Goal: Complete application form: Complete application form

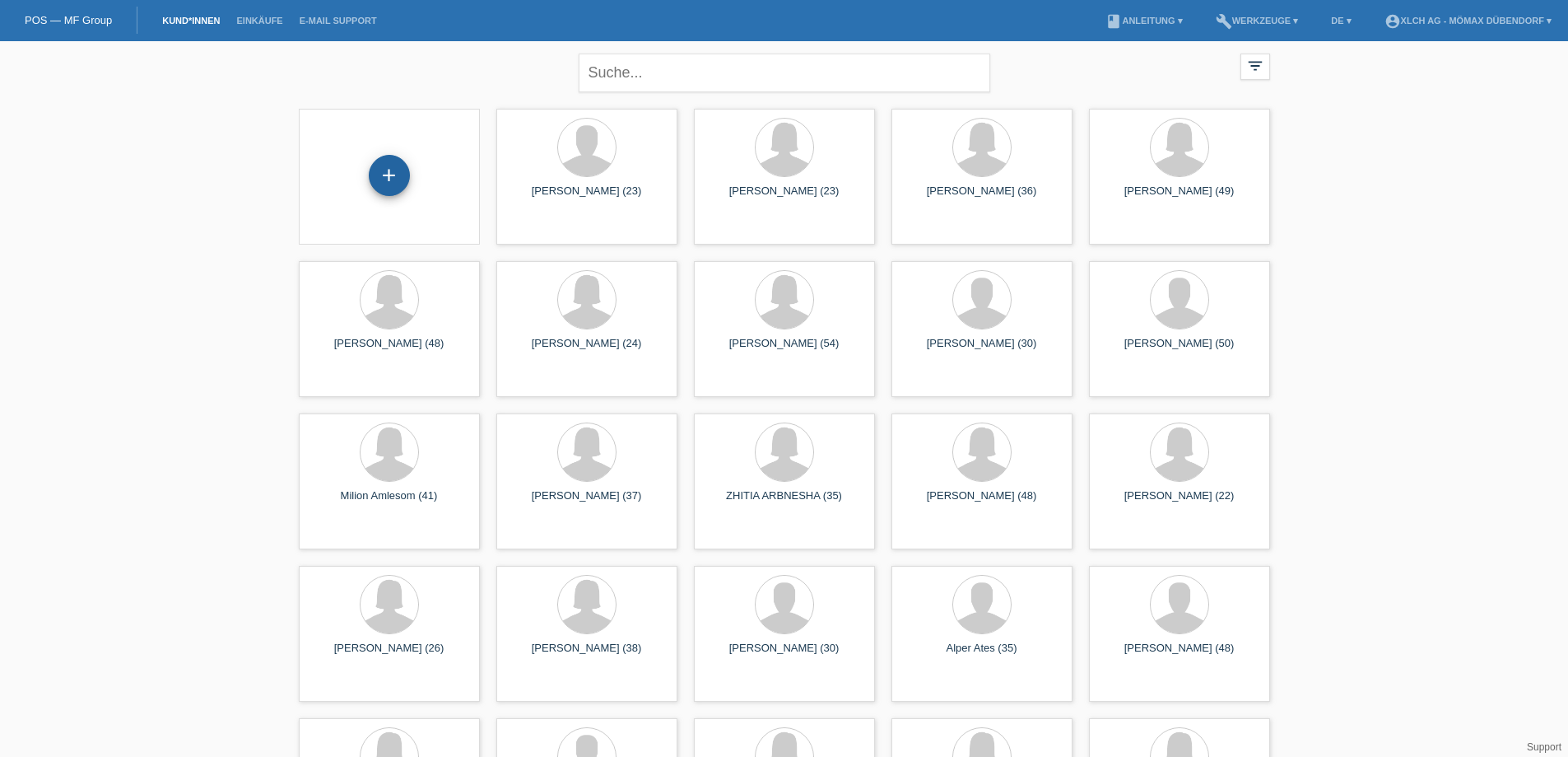
click at [391, 176] on div "+" at bounding box center [389, 175] width 41 height 41
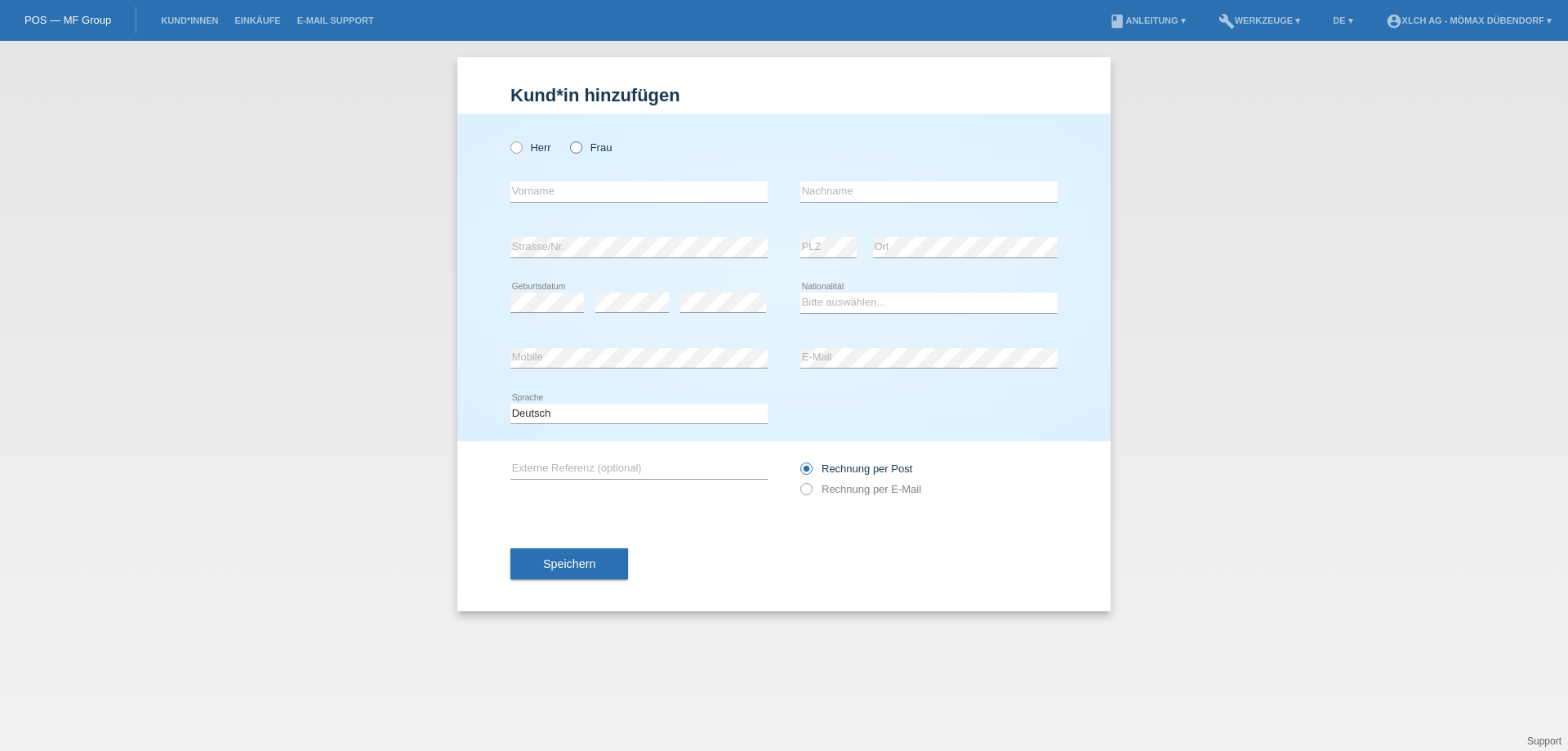
click at [567, 139] on icon at bounding box center [567, 139] width 0 height 0
click at [573, 145] on input "Frau" at bounding box center [575, 146] width 11 height 11
radio input "true"
click at [556, 193] on input "text" at bounding box center [638, 192] width 258 height 20
type input "Maidellys"
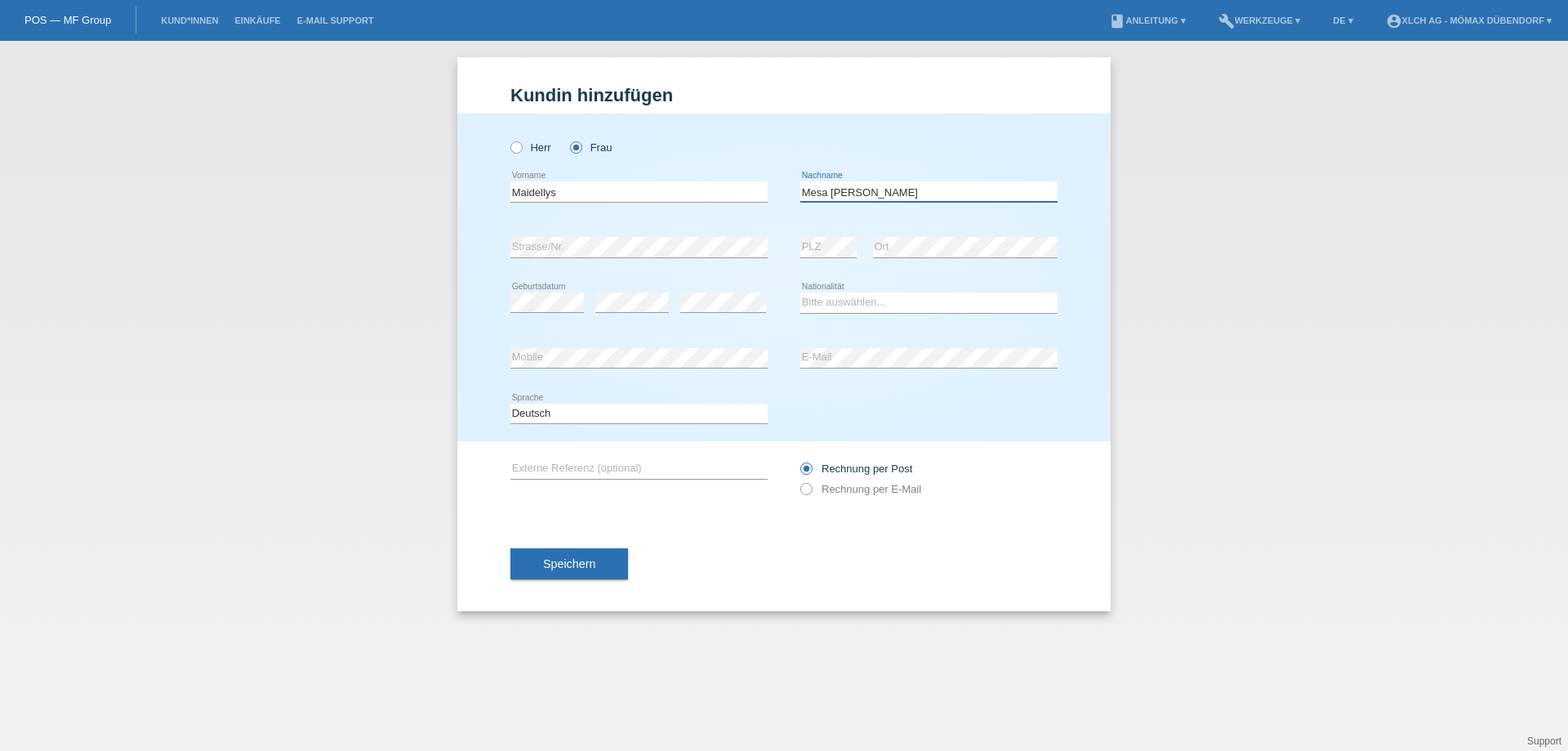
type input "Mesa [PERSON_NAME]"
click at [851, 304] on select "Bitte auswählen... Schweiz Deutschland Liechtenstein Österreich ------------ Af…" at bounding box center [929, 302] width 258 height 19
select select "CU"
click at [800, 292] on select "Bitte auswählen... Schweiz Deutschland Liechtenstein Österreich ------------ Af…" at bounding box center [929, 302] width 258 height 19
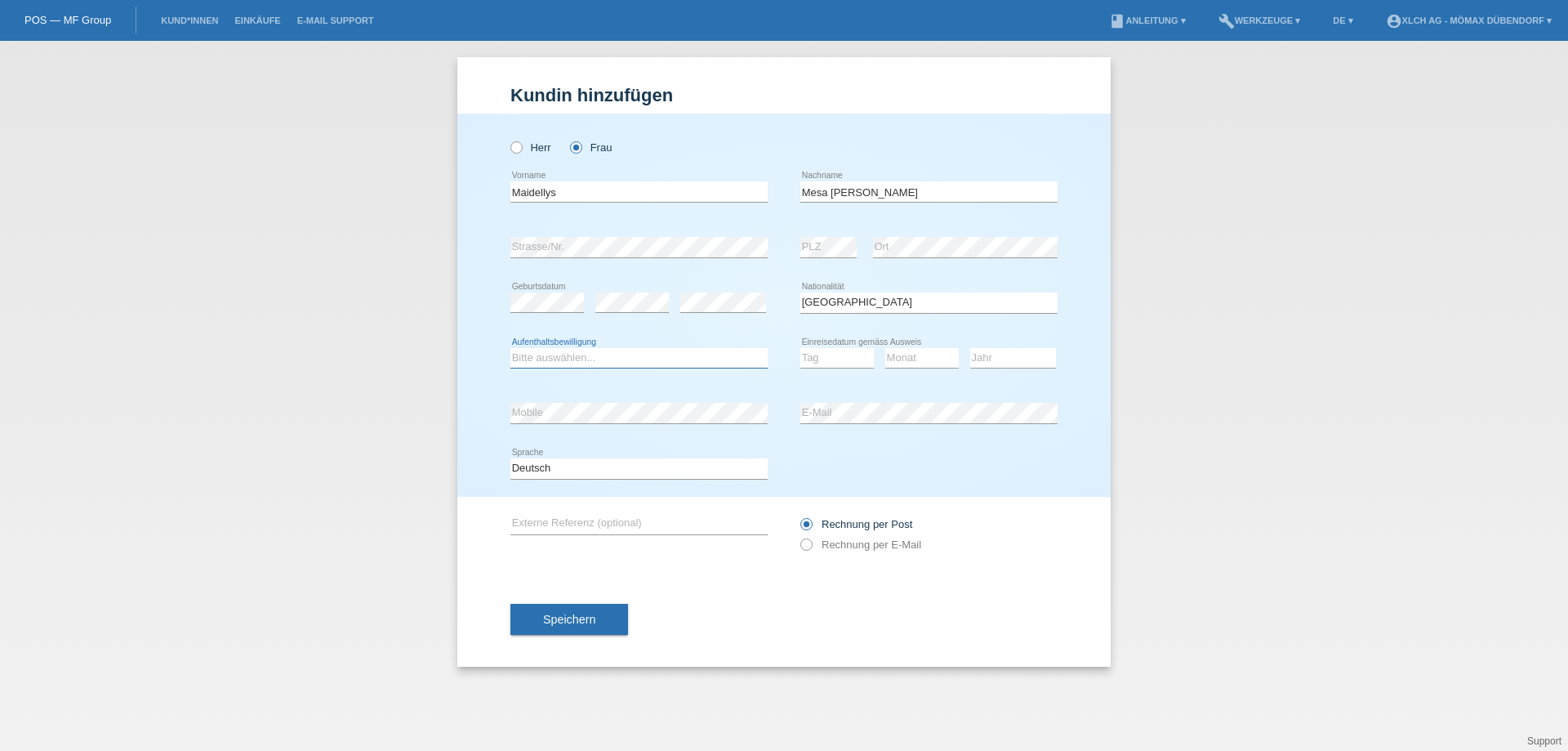
click at [614, 356] on select "Bitte auswählen... C B B - Flüchtlingsstatus Andere" at bounding box center [638, 357] width 258 height 19
select select "B"
click at [510, 348] on select "Bitte auswählen... C B B - Flüchtlingsstatus Andere" at bounding box center [638, 357] width 258 height 19
click at [834, 358] on select "Tag 01 02 03 04 05 06 07 08 09 10 11" at bounding box center [837, 357] width 73 height 19
click at [800, 348] on select "Tag 01 02 03 04 05 06 07 08 09 10 11" at bounding box center [837, 357] width 73 height 19
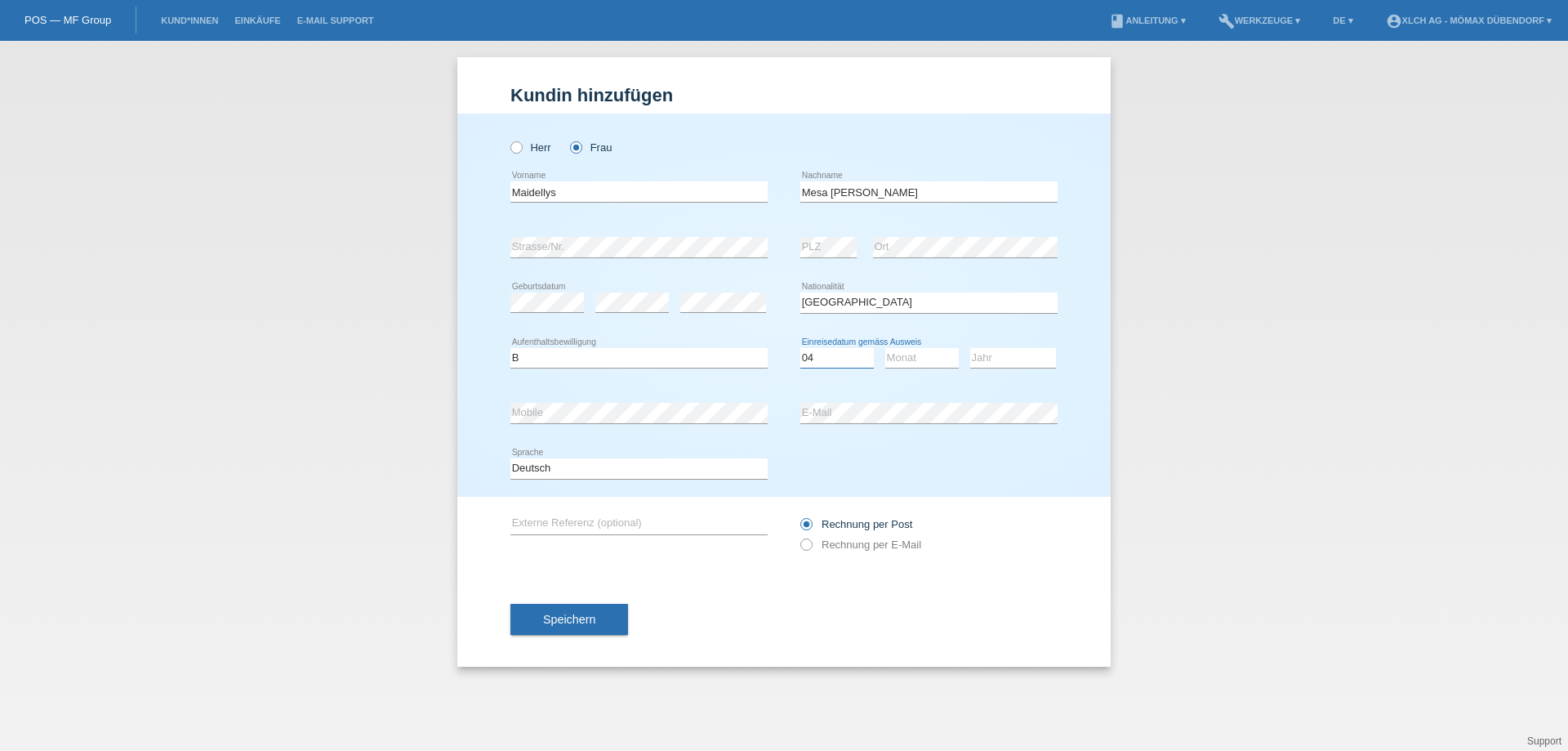
select select "05"
select select "04"
select select "2022"
click at [595, 613] on button "Speichern" at bounding box center [568, 619] width 117 height 31
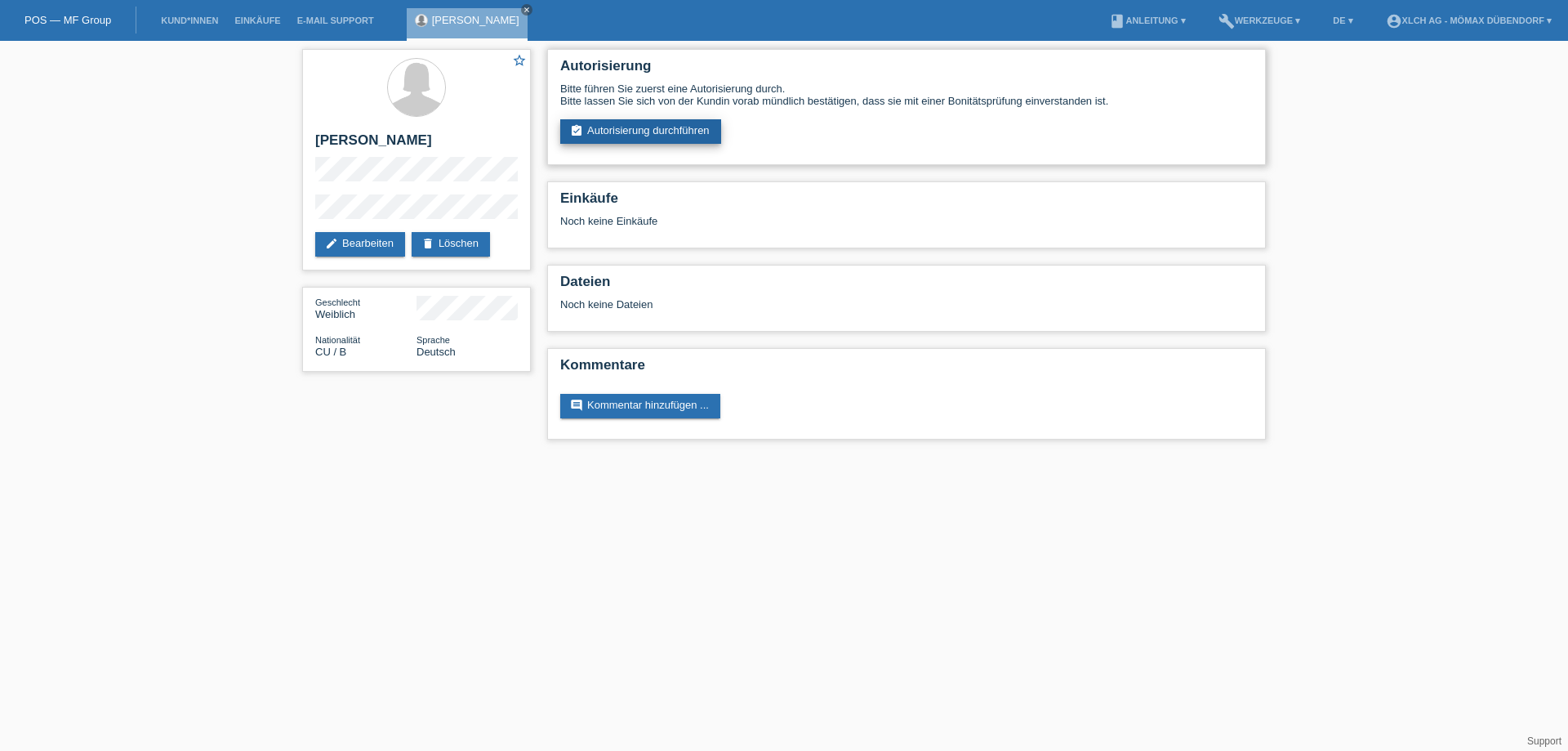
click at [692, 128] on link "assignment_turned_in Autorisierung durchführen" at bounding box center [640, 131] width 160 height 24
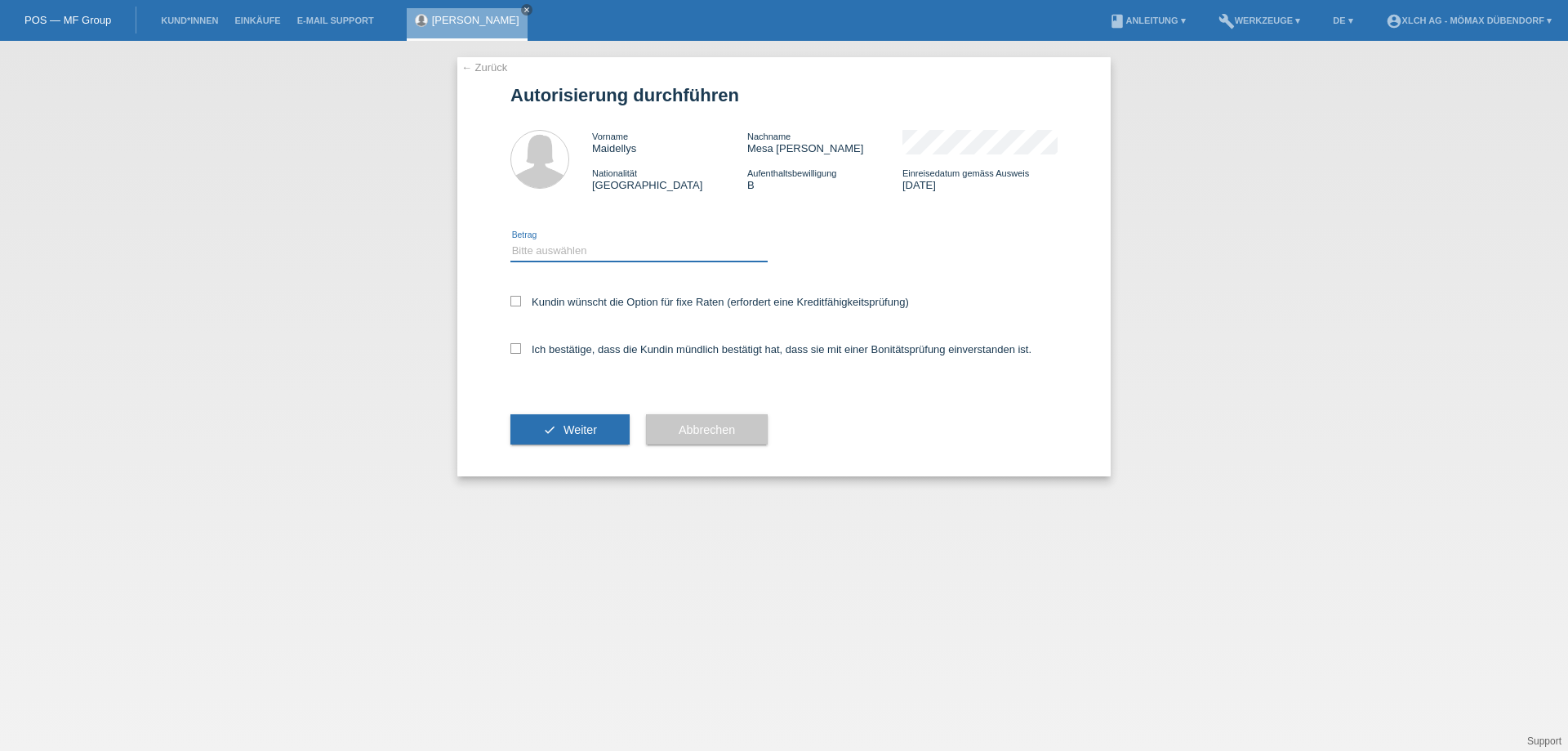
click at [581, 244] on select "Bitte auswählen CHF 1.00 - CHF 499.00 CHF 500.00 - CHF 1'999.00 CHF 2'000.00 - …" at bounding box center [638, 250] width 258 height 19
select select "2"
click at [510, 241] on select "Bitte auswählen CHF 1.00 - CHF 499.00 CHF 500.00 - CHF 1'999.00 CHF 2'000.00 - …" at bounding box center [638, 250] width 258 height 19
click at [517, 299] on icon at bounding box center [515, 301] width 11 height 11
click at [517, 299] on input "Kundin wünscht die Option für fixe Raten (erfordert eine Kreditfähigkeitsprüfun…" at bounding box center [515, 301] width 11 height 11
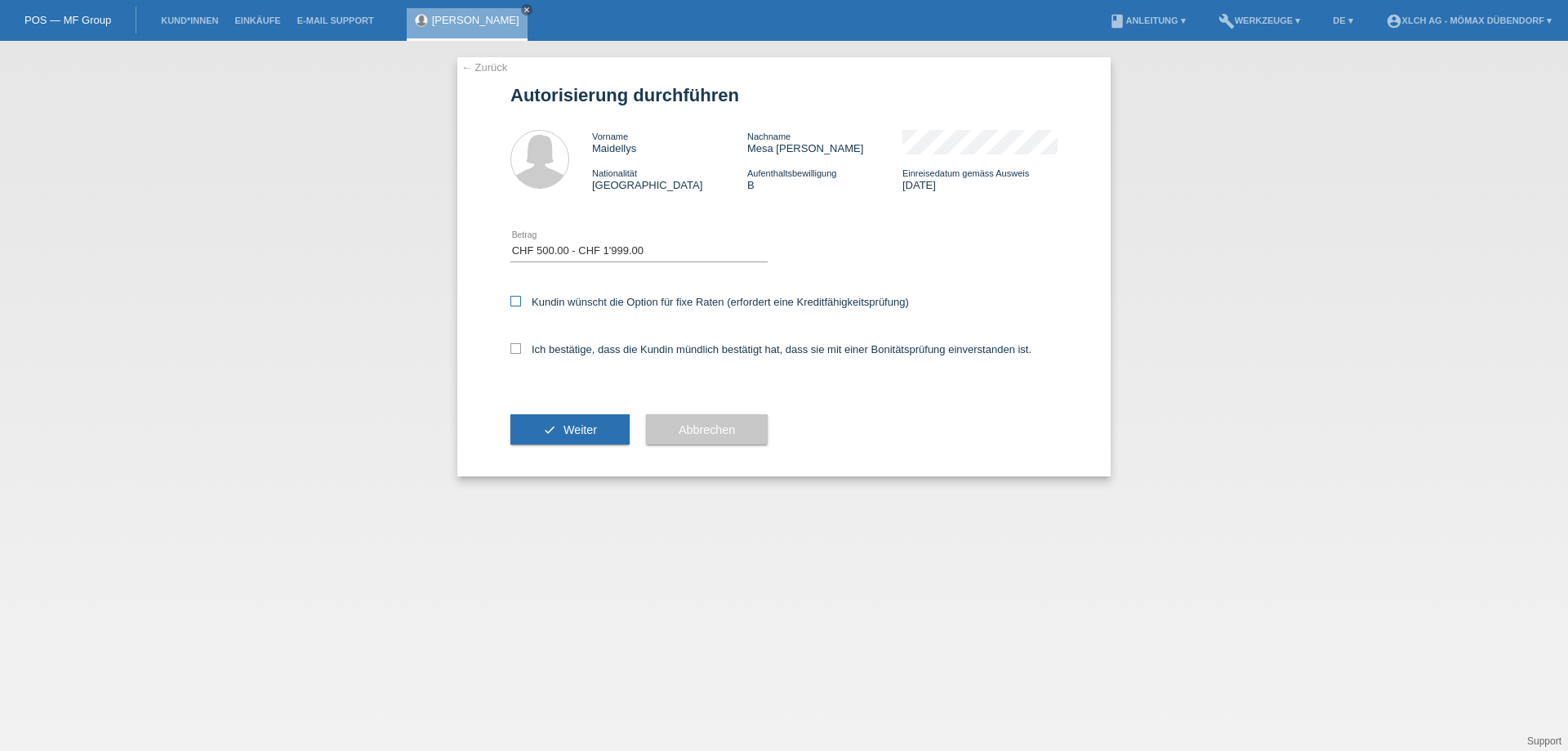
checkbox input "true"
click at [515, 353] on icon at bounding box center [515, 348] width 11 height 11
click at [515, 353] on input "Ich bestätige, dass die Kundin mündlich bestätigt hat, dass sie mit einer Bonit…" at bounding box center [515, 348] width 11 height 11
checkbox input "true"
click at [545, 420] on button "check Weiter" at bounding box center [569, 429] width 119 height 31
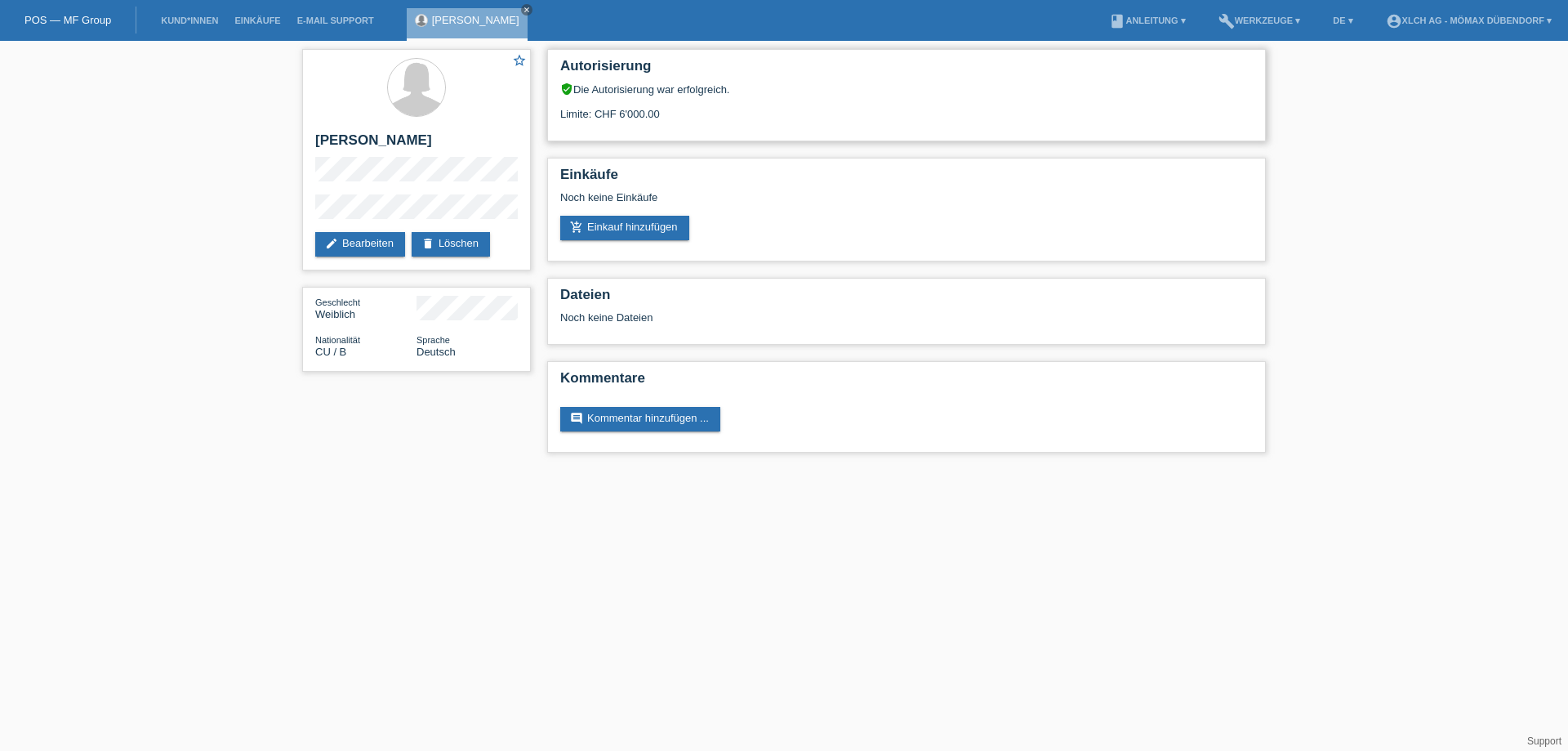
drag, startPoint x: 604, startPoint y: 114, endPoint x: 686, endPoint y: 117, distance: 82.1
click at [686, 117] on div "Limite: CHF 6'000.00" at bounding box center [906, 107] width 692 height 24
drag, startPoint x: 582, startPoint y: 112, endPoint x: 697, endPoint y: 106, distance: 115.2
click at [697, 106] on div "Limite: CHF 6'000.00" at bounding box center [906, 107] width 692 height 24
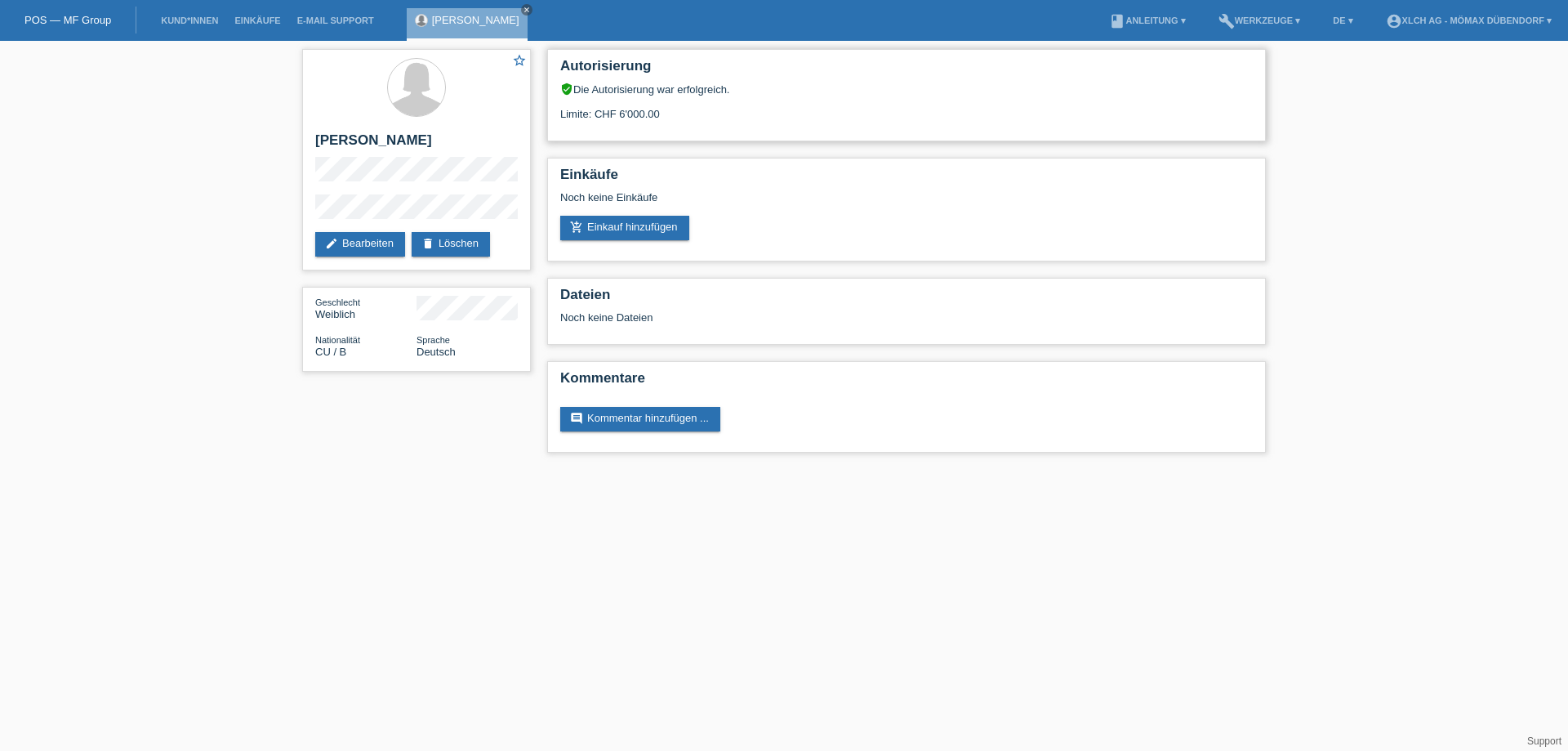
click at [697, 106] on div "Limite: CHF 6'000.00" at bounding box center [906, 107] width 692 height 24
click at [313, 213] on div "star_border Maidellys Mesa Perez edit Bearbeiten delete Löschen" at bounding box center [416, 160] width 229 height 221
drag, startPoint x: 317, startPoint y: 136, endPoint x: 464, endPoint y: 132, distance: 147.1
click at [464, 132] on div "star_border Maidellys Mesa Perez edit Bearbeiten delete Löschen" at bounding box center [416, 160] width 229 height 221
copy h2 "[PERSON_NAME]"
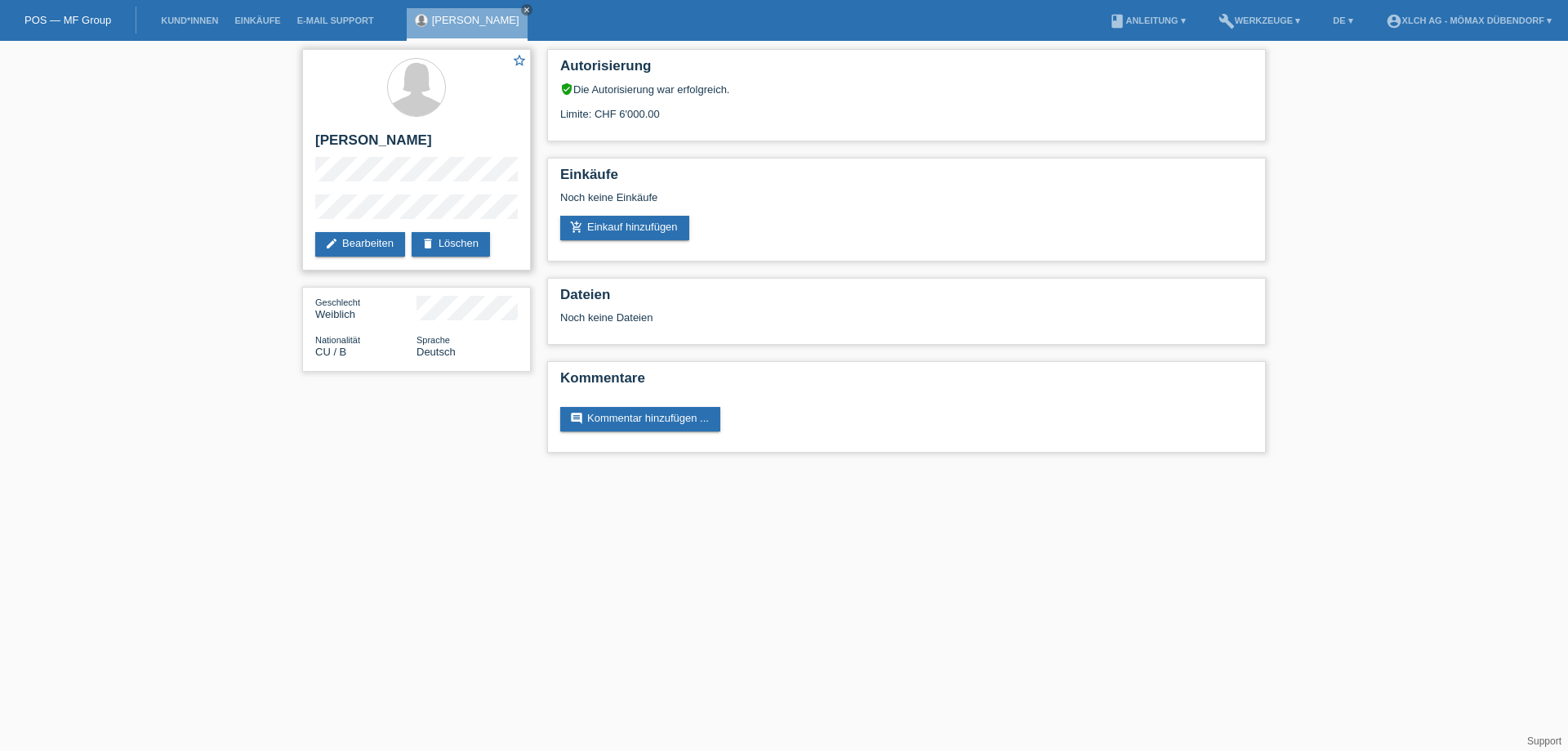
drag, startPoint x: 315, startPoint y: 137, endPoint x: 459, endPoint y: 136, distance: 144.0
click at [459, 136] on h2 "[PERSON_NAME]" at bounding box center [416, 144] width 203 height 24
copy h2 "[PERSON_NAME]"
click at [594, 226] on link "add_shopping_cart Einkauf hinzufügen" at bounding box center [624, 227] width 129 height 24
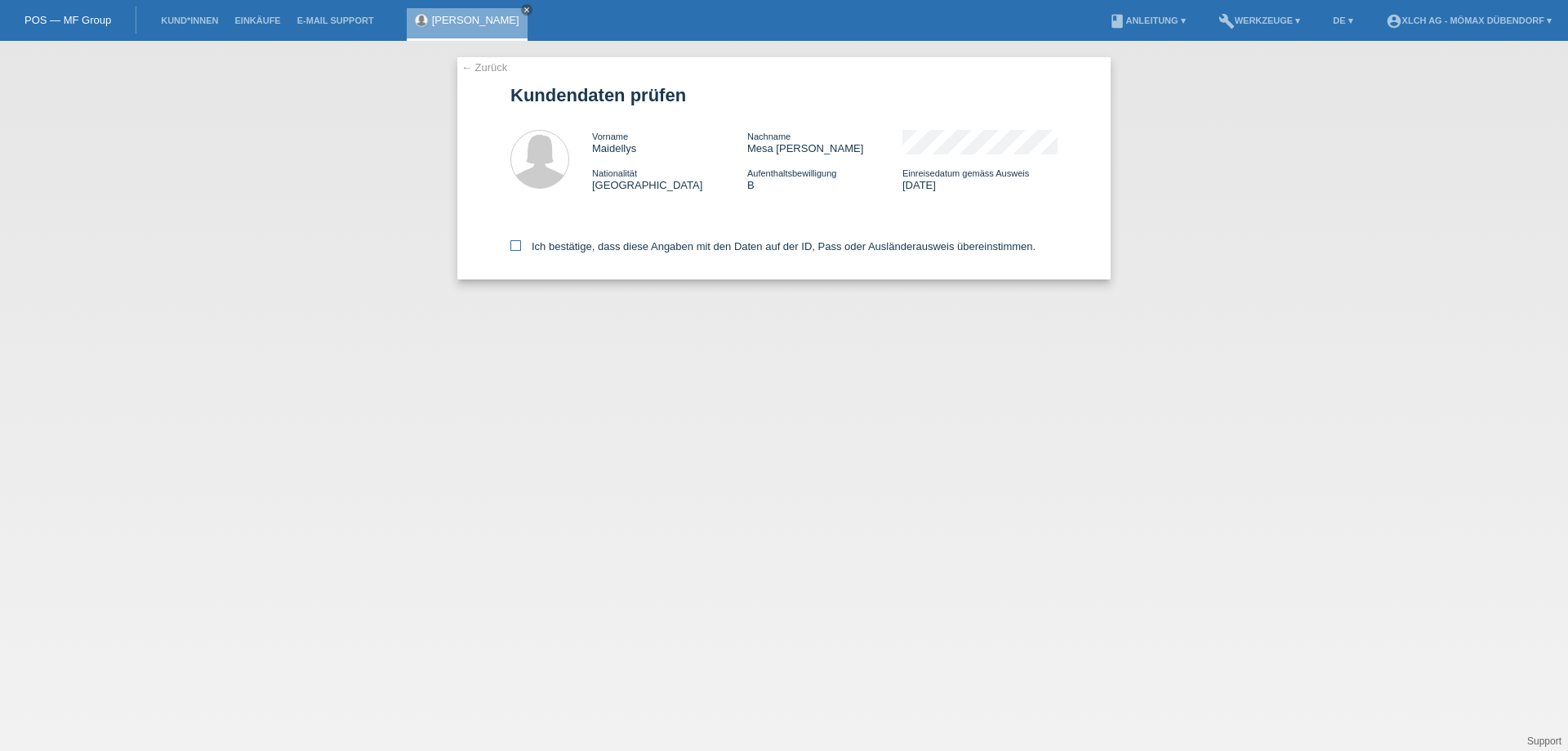
click at [520, 249] on icon at bounding box center [515, 245] width 11 height 11
click at [520, 249] on input "Ich bestätige, dass diese Angaben mit den Daten auf der ID, Pass oder Ausländer…" at bounding box center [515, 245] width 11 height 11
checkbox input "true"
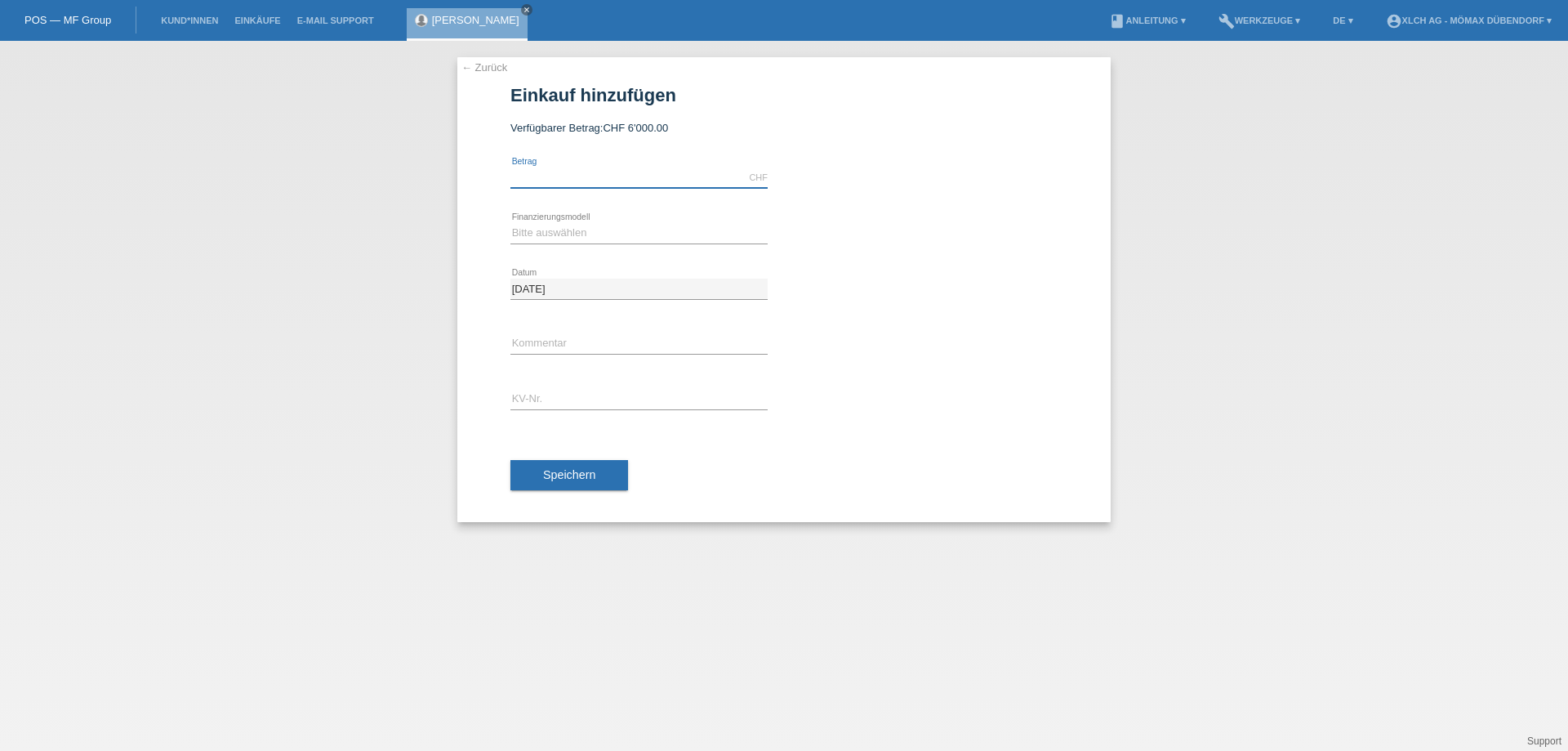
click at [540, 182] on input "text" at bounding box center [638, 177] width 258 height 20
type input "1728.00"
click at [564, 227] on select "Bitte auswählen Kauf auf Rechnung mit Teilzahlungsoption Fixe Raten - Zinsübern…" at bounding box center [638, 232] width 258 height 19
select select "113"
click at [510, 223] on select "Bitte auswählen Kauf auf Rechnung mit Teilzahlungsoption Fixe Raten - Zinsübern…" at bounding box center [638, 232] width 258 height 19
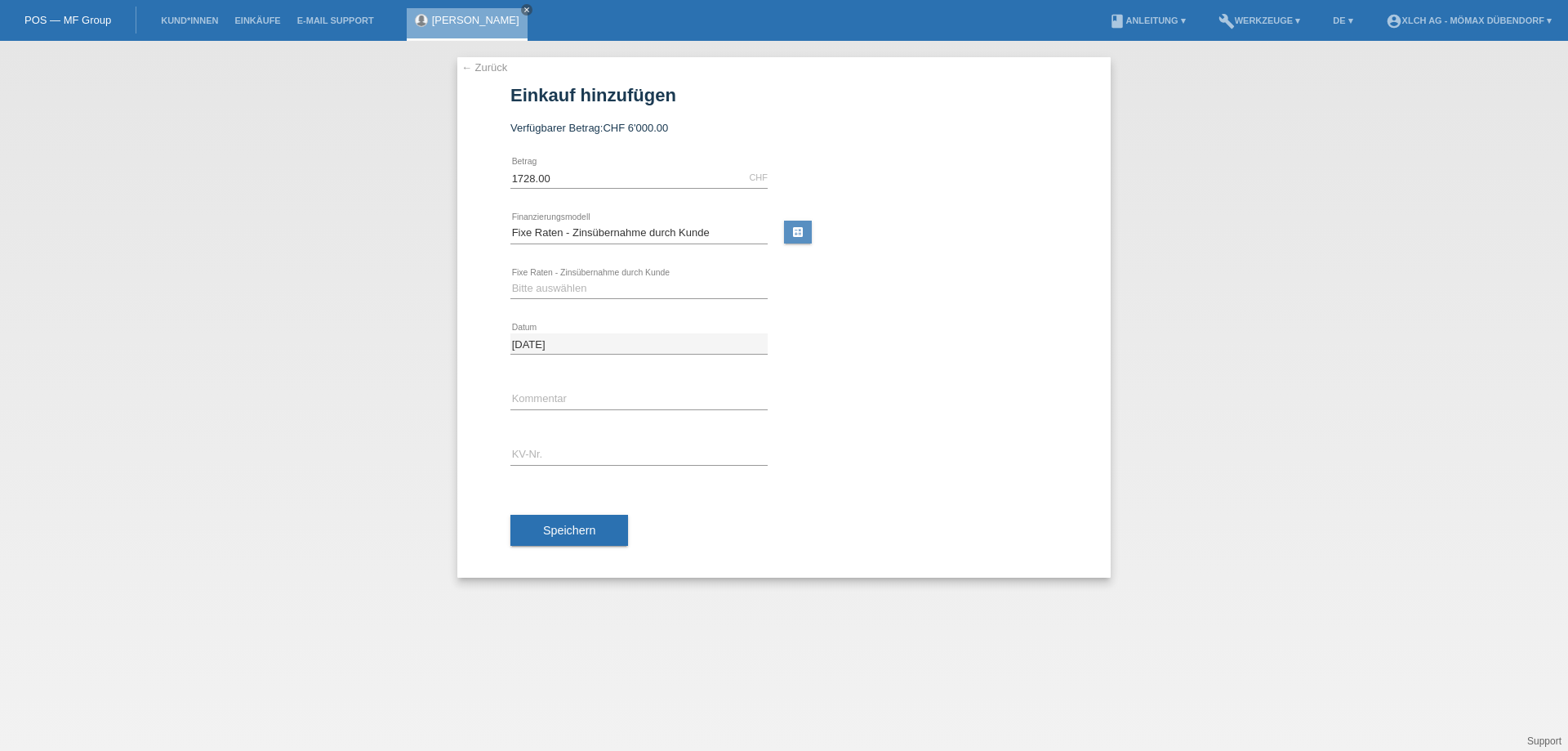
click at [586, 267] on div "Bitte auswählen 6 Raten 12 Raten 24 Raten 36 Raten error Fixe Raten - Zinsübern…" at bounding box center [638, 289] width 258 height 56
drag, startPoint x: 800, startPoint y: 229, endPoint x: 813, endPoint y: 221, distance: 15.3
click at [801, 229] on link "calculate" at bounding box center [797, 231] width 28 height 23
type input "1728.00"
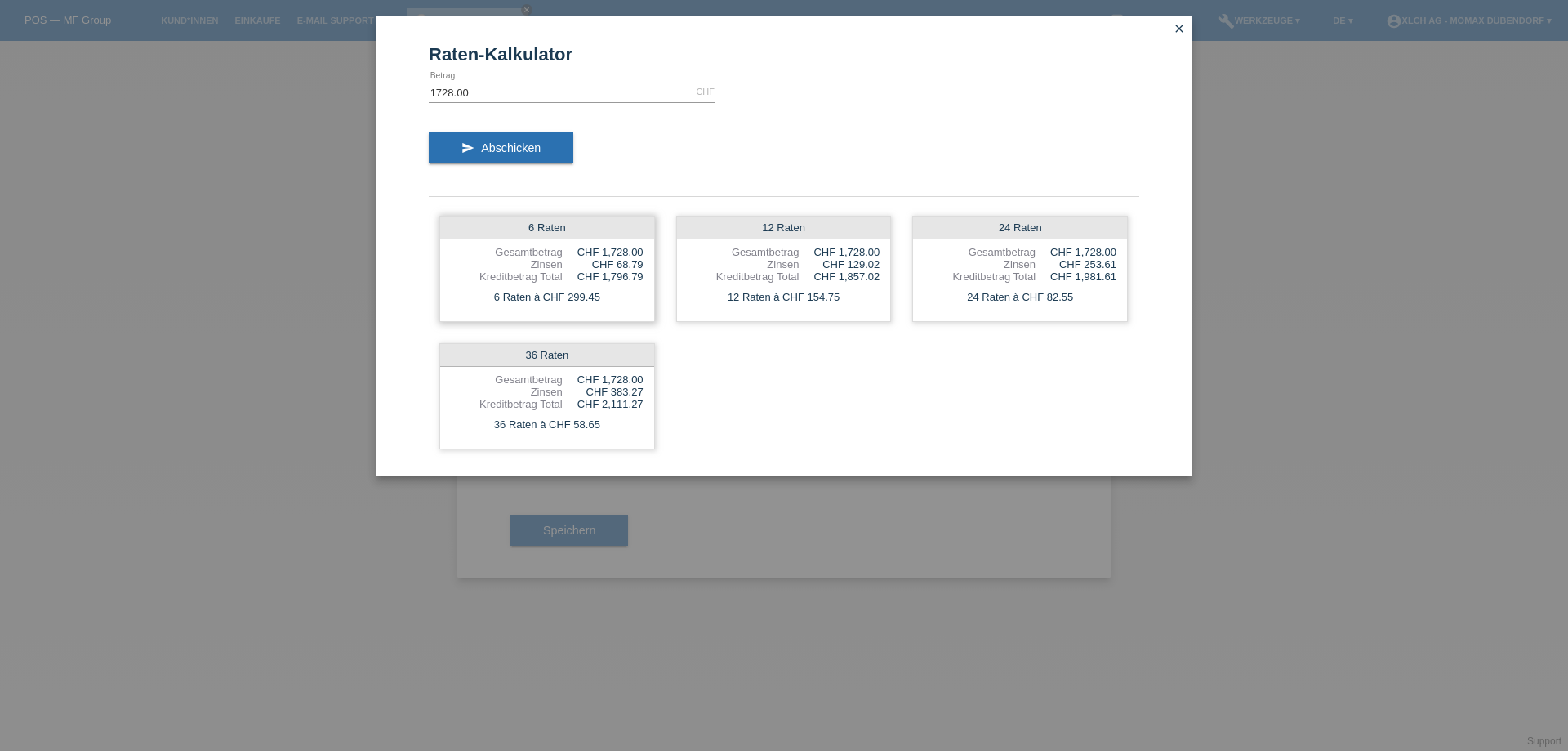
drag, startPoint x: 481, startPoint y: 292, endPoint x: 616, endPoint y: 296, distance: 135.1
click at [616, 296] on div "6 Raten à CHF 299.45" at bounding box center [546, 297] width 214 height 21
click at [564, 297] on div "6 Raten à CHF 299.45" at bounding box center [546, 297] width 214 height 21
drag, startPoint x: 567, startPoint y: 294, endPoint x: 627, endPoint y: 297, distance: 60.1
click at [627, 297] on div "6 Raten à CHF 299.45" at bounding box center [546, 297] width 214 height 21
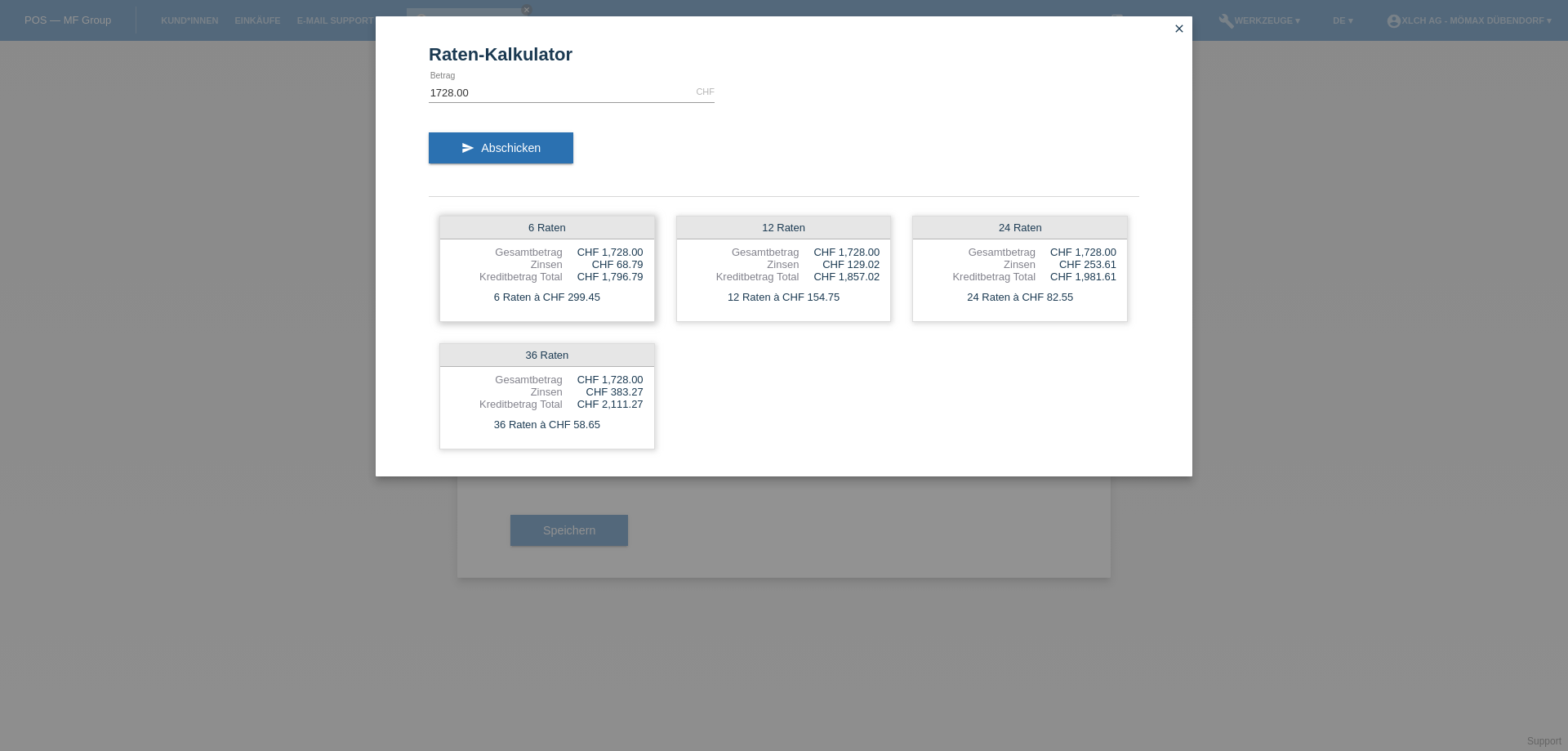
click at [627, 297] on div "6 Raten à CHF 299.45" at bounding box center [546, 297] width 214 height 21
drag, startPoint x: 610, startPoint y: 265, endPoint x: 654, endPoint y: 265, distance: 44.0
click at [654, 265] on div "6 Raten Gesamtbetrag CHF 1,728.00 Zinsen CHF 68.79 Kreditbetrag Total CHF 1,796…" at bounding box center [546, 269] width 215 height 106
click at [644, 264] on div "6 Raten Gesamtbetrag CHF 1,728.00 Zinsen CHF 68.79 Kreditbetrag Total CHF 1,796…" at bounding box center [546, 269] width 215 height 106
drag, startPoint x: 716, startPoint y: 298, endPoint x: 889, endPoint y: 298, distance: 173.0
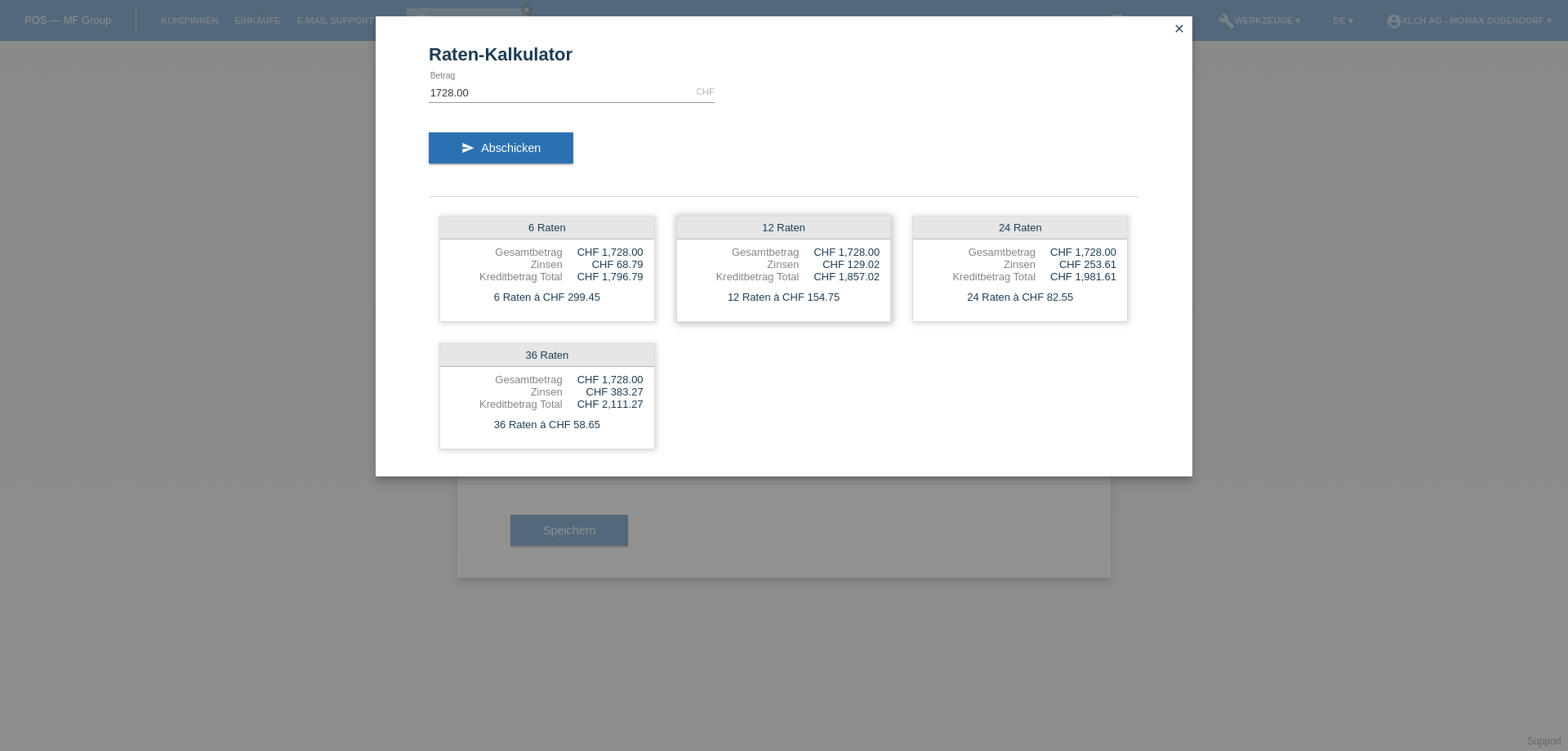
click at [889, 298] on div "12 Raten à CHF 154.75" at bounding box center [784, 297] width 214 height 21
click at [840, 295] on div "12 Raten à CHF 154.75" at bounding box center [784, 297] width 214 height 21
drag, startPoint x: 804, startPoint y: 294, endPoint x: 857, endPoint y: 300, distance: 53.3
click at [857, 300] on div "12 Raten à CHF 154.75" at bounding box center [784, 297] width 214 height 21
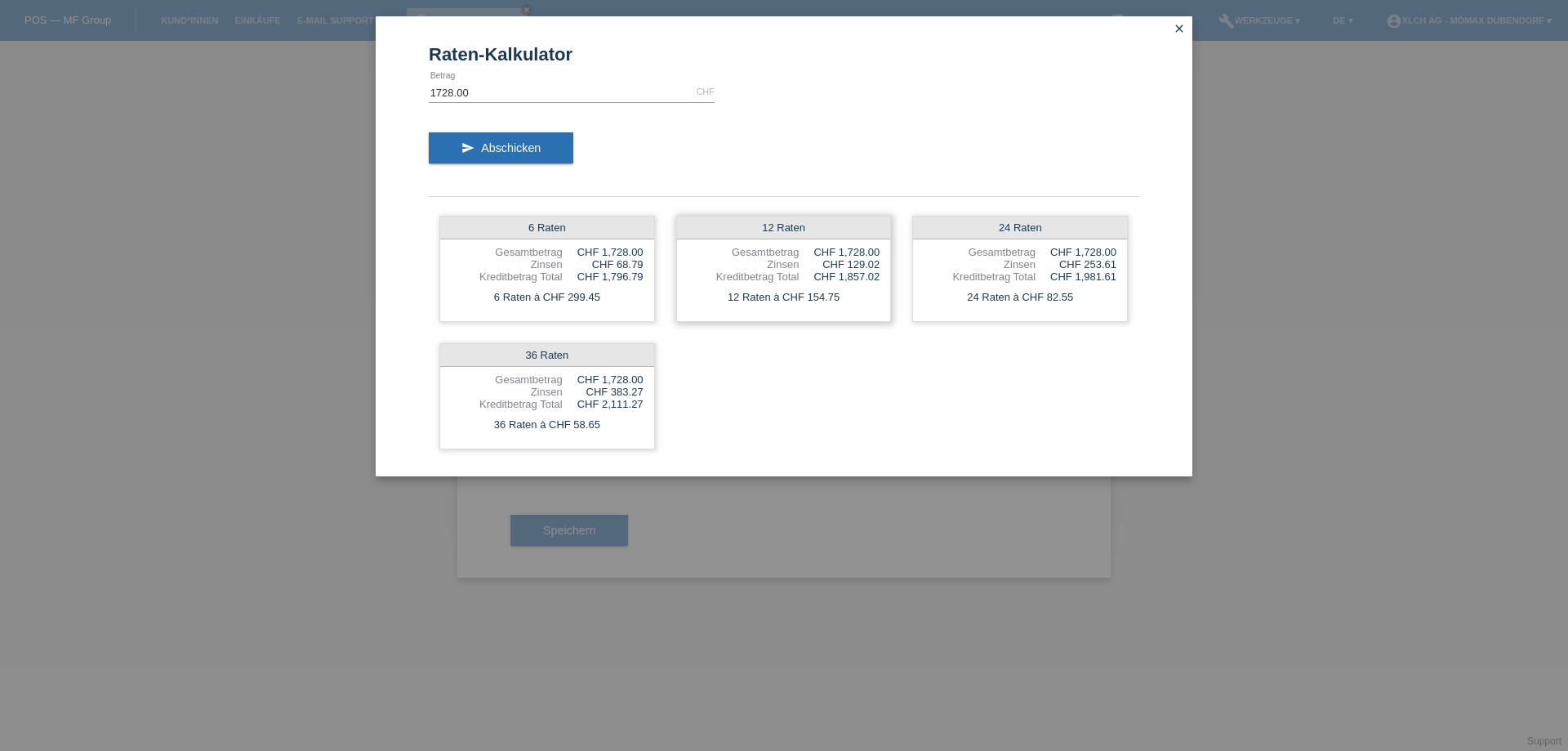
drag, startPoint x: 846, startPoint y: 259, endPoint x: 891, endPoint y: 258, distance: 45.0
click at [891, 258] on div "12 Raten Gesamtbetrag CHF 1,728.00 Zinsen CHF 129.02 Kreditbetrag Total CHF 1,8…" at bounding box center [784, 269] width 215 height 106
click at [878, 272] on div "CHF 1,857.02" at bounding box center [839, 276] width 81 height 13
drag, startPoint x: 834, startPoint y: 270, endPoint x: 912, endPoint y: 270, distance: 78.0
click at [912, 270] on div "6 Raten Gesamtbetrag CHF 1,728.00 Zinsen CHF 68.79 Kreditbetrag Total CHF 1,796…" at bounding box center [784, 333] width 710 height 255
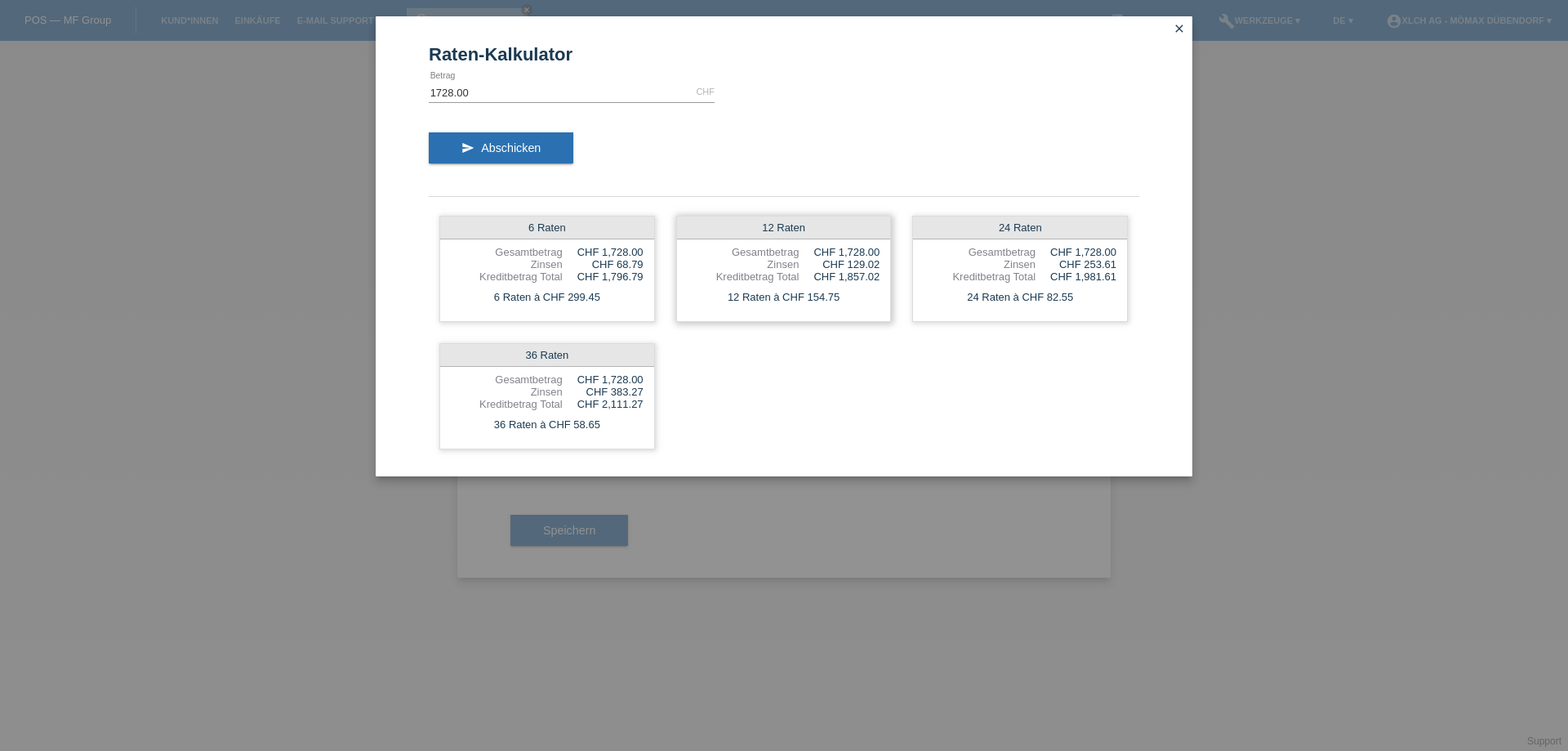
click at [879, 270] on div "CHF 1,857.02" at bounding box center [839, 276] width 81 height 13
drag, startPoint x: 833, startPoint y: 275, endPoint x: 900, endPoint y: 276, distance: 67.0
click at [900, 276] on div "6 Raten Gesamtbetrag CHF 1,728.00 Zinsen CHF 68.79 Kreditbetrag Total CHF 1,796…" at bounding box center [784, 333] width 710 height 255
click at [863, 282] on div "CHF 1,857.02" at bounding box center [839, 276] width 81 height 13
drag, startPoint x: 703, startPoint y: 302, endPoint x: 884, endPoint y: 291, distance: 181.3
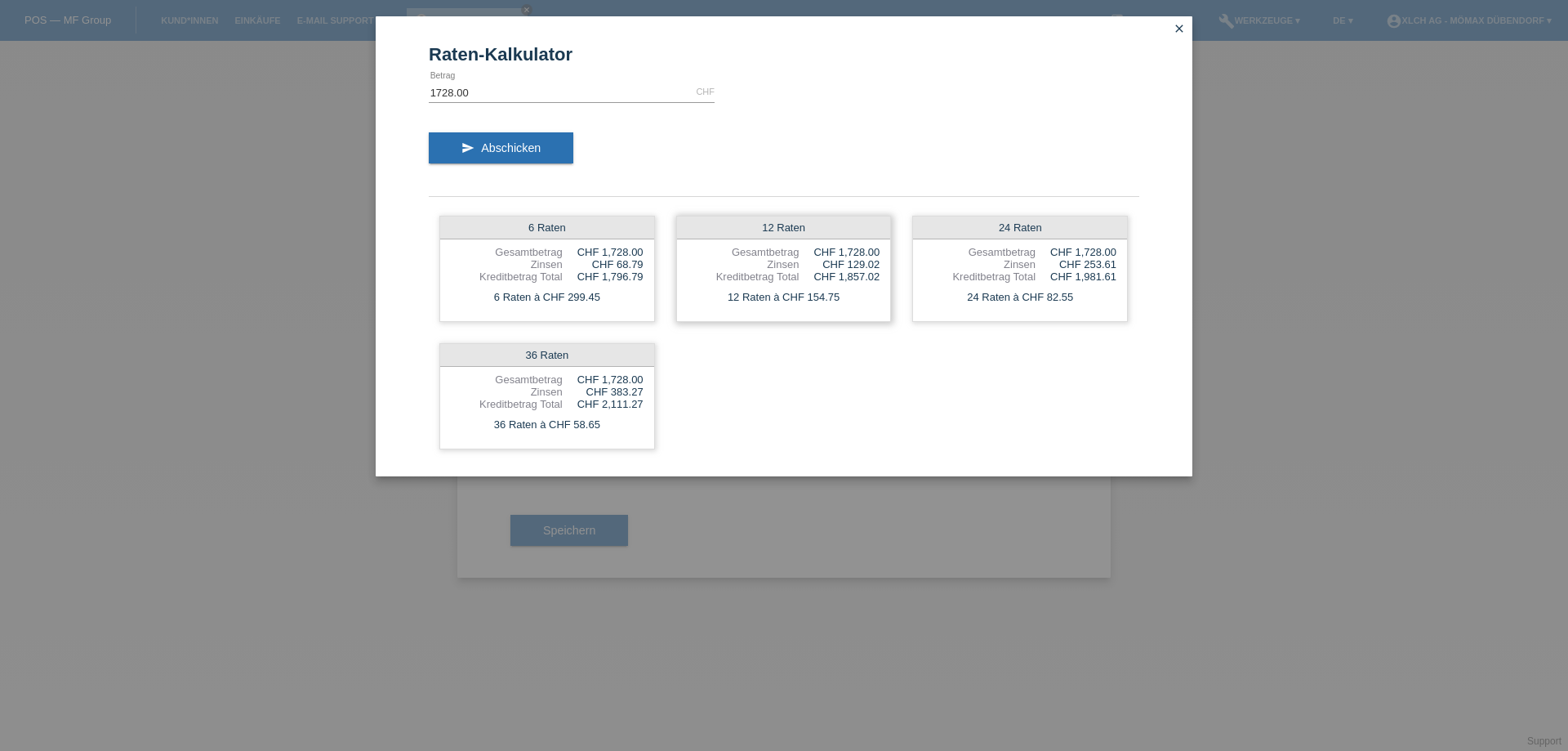
click at [883, 291] on div "12 Raten à CHF 154.75" at bounding box center [784, 297] width 214 height 21
drag, startPoint x: 864, startPoint y: 269, endPoint x: 890, endPoint y: 269, distance: 26.0
click at [890, 269] on div "12 Raten Gesamtbetrag CHF 1,728.00 Zinsen CHF 129.02 Kreditbetrag Total CHF 1,8…" at bounding box center [784, 269] width 215 height 106
click at [881, 269] on div "12 Raten Gesamtbetrag CHF 1,728.00 Zinsen CHF 129.02 Kreditbetrag Total CHF 1,8…" at bounding box center [784, 269] width 215 height 106
drag, startPoint x: 723, startPoint y: 297, endPoint x: 824, endPoint y: 292, distance: 101.1
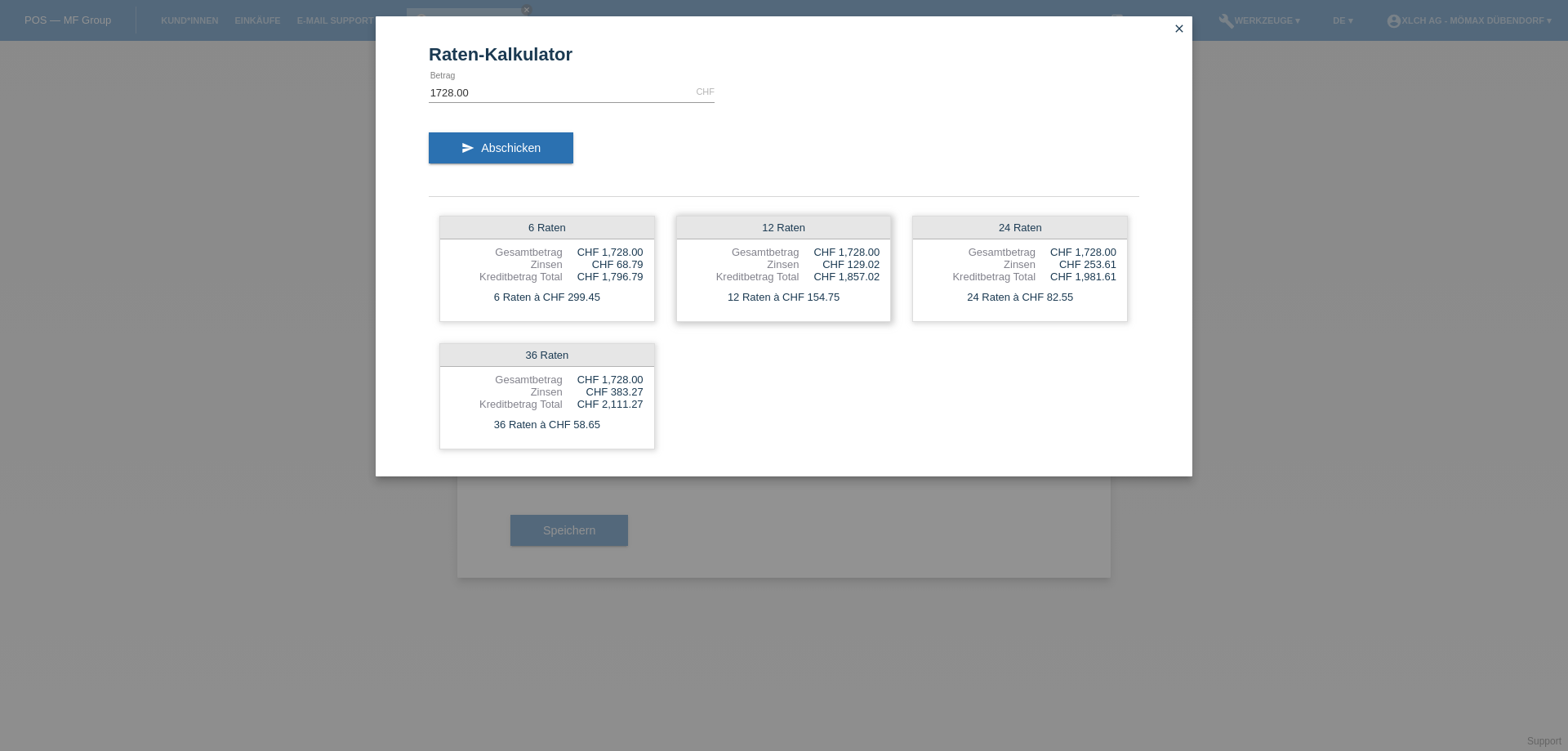
click at [824, 292] on div "12 Raten à CHF 154.75" at bounding box center [784, 297] width 214 height 21
click at [583, 250] on div "CHF 1,728.00" at bounding box center [603, 252] width 81 height 13
drag, startPoint x: 559, startPoint y: 292, endPoint x: 643, endPoint y: 296, distance: 84.1
click at [643, 296] on div "6 Raten à CHF 299.45" at bounding box center [546, 297] width 214 height 21
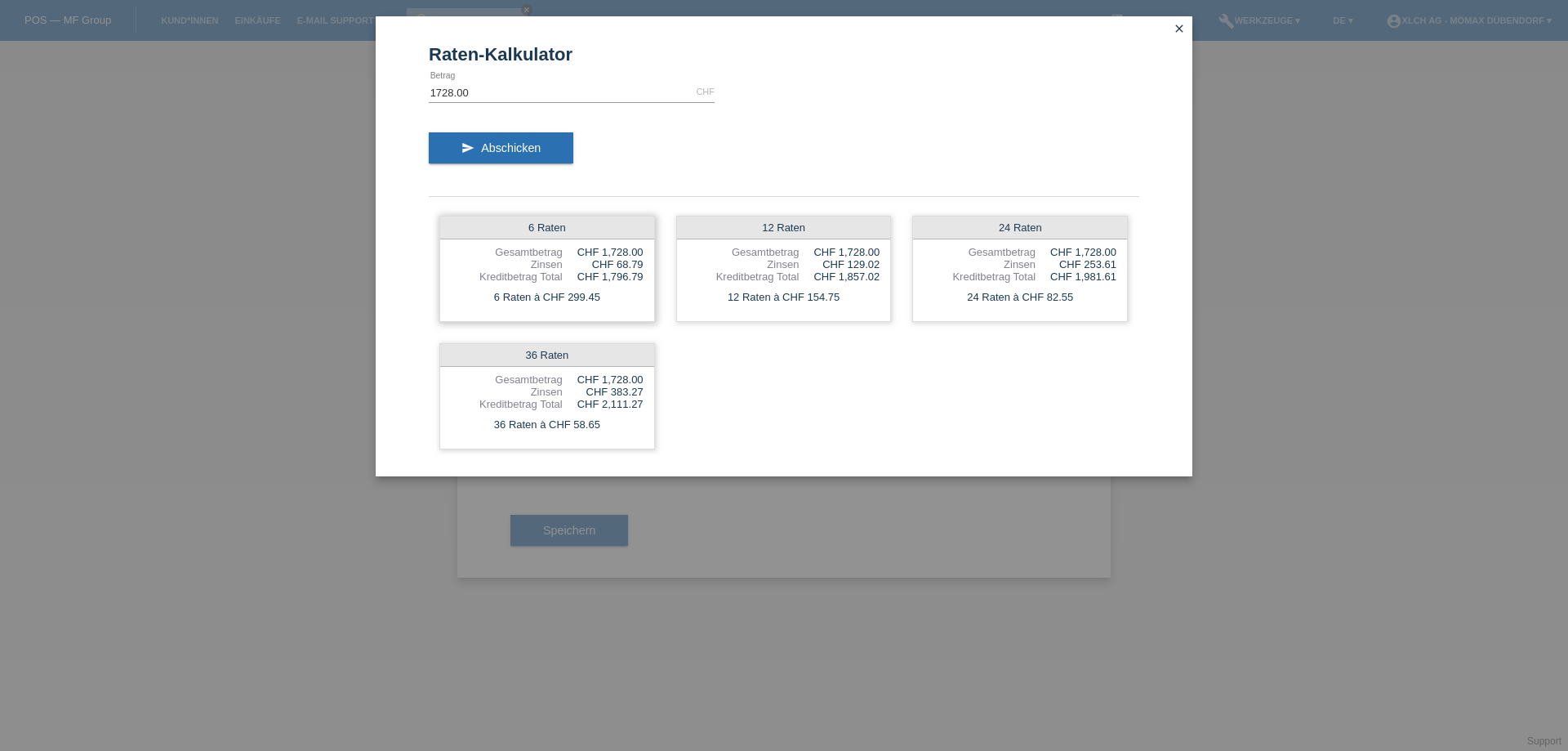
click at [600, 292] on div "6 Raten à CHF 299.45" at bounding box center [546, 297] width 214 height 21
click at [1182, 24] on icon "close" at bounding box center [1179, 28] width 13 height 13
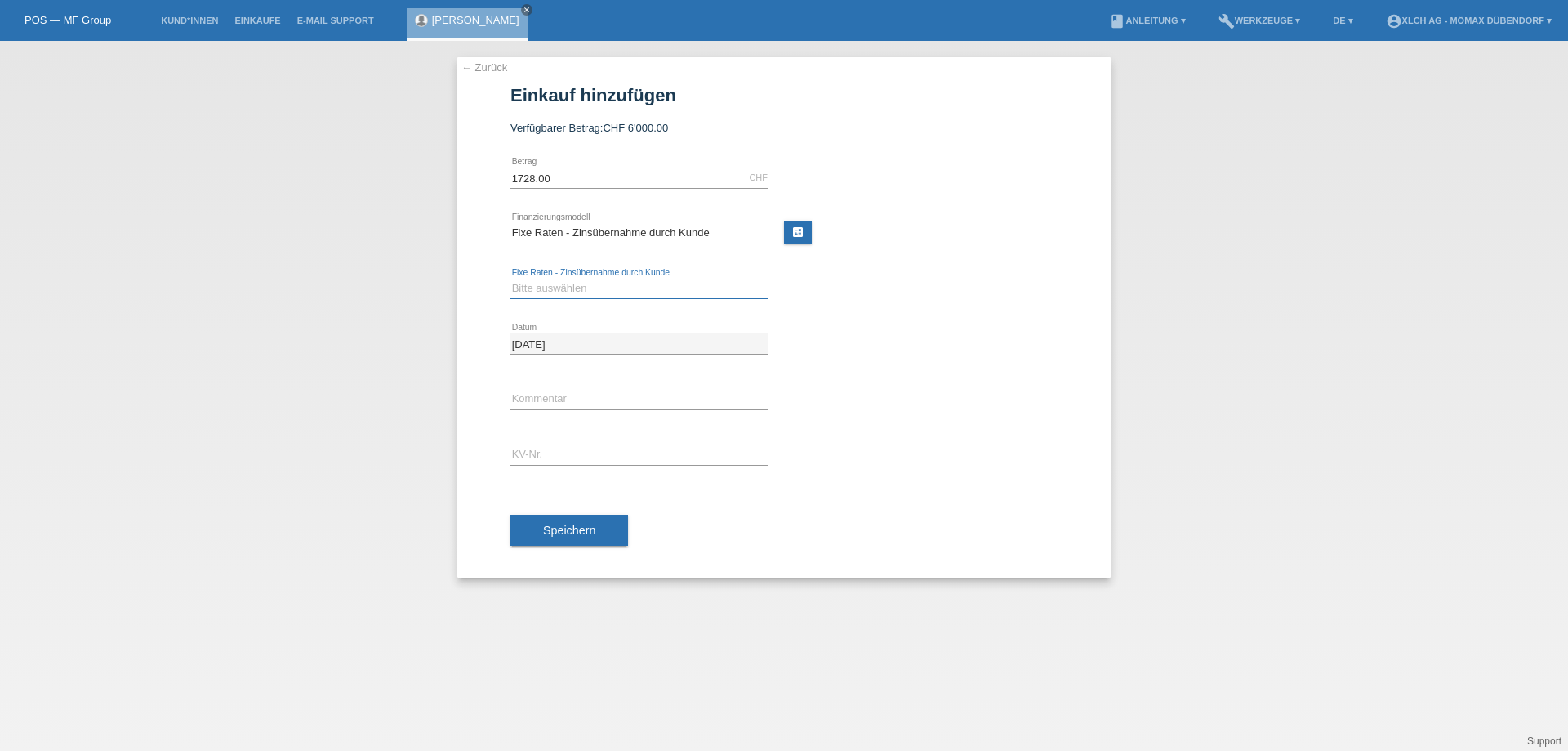
click at [650, 297] on select "Bitte auswählen 6 Raten 12 Raten 24 Raten 36 Raten" at bounding box center [638, 288] width 258 height 19
select select "324"
click at [510, 279] on select "Bitte auswählen 6 Raten 12 Raten 24 Raten 36 Raten" at bounding box center [638, 288] width 258 height 19
click at [541, 404] on input "text" at bounding box center [638, 399] width 258 height 20
click at [537, 460] on input "text" at bounding box center [638, 454] width 258 height 20
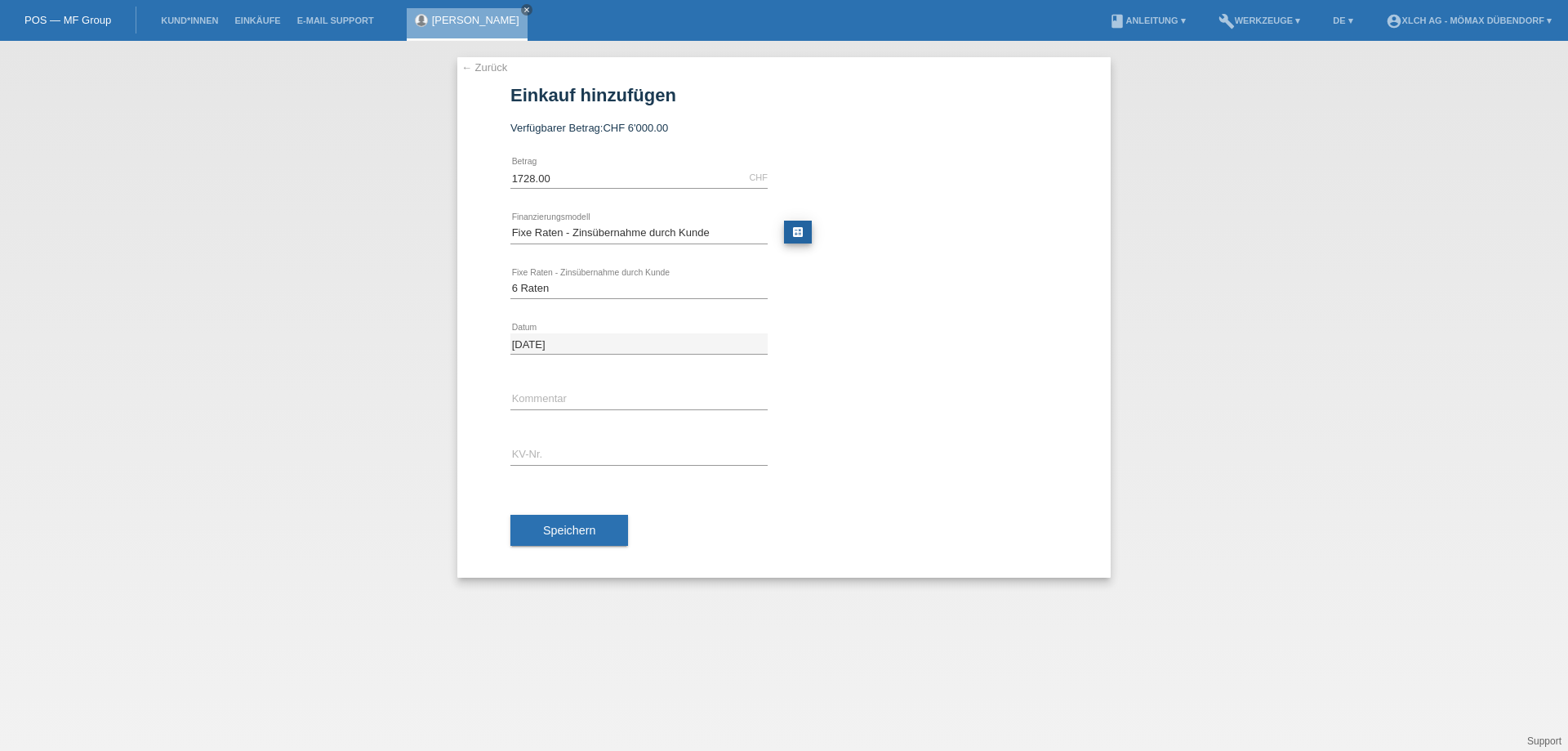
click at [804, 231] on link "calculate" at bounding box center [797, 231] width 28 height 23
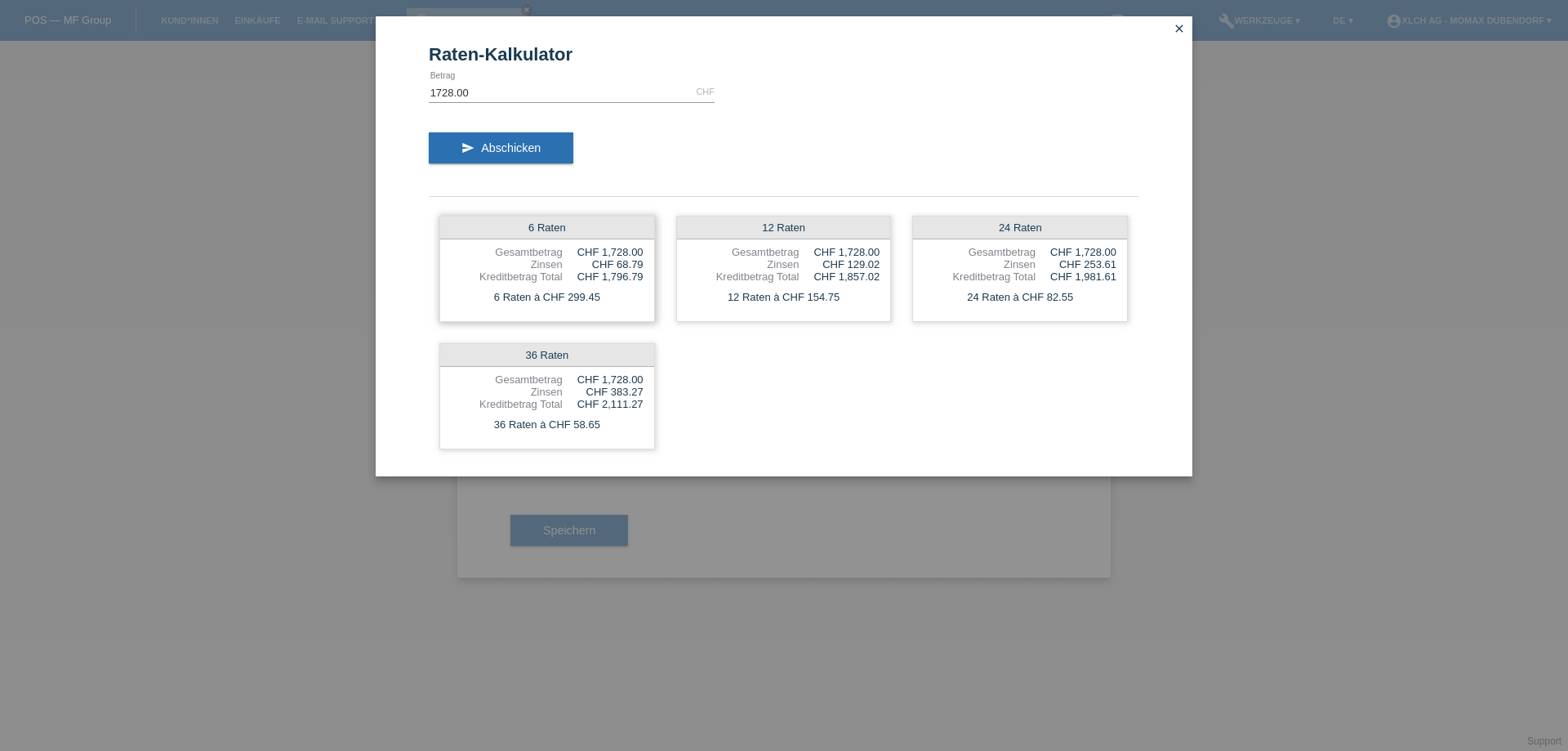
drag, startPoint x: 556, startPoint y: 297, endPoint x: 612, endPoint y: 292, distance: 56.2
click at [612, 292] on div "6 Raten à CHF 299.45" at bounding box center [546, 297] width 214 height 21
click at [1184, 30] on icon "close" at bounding box center [1179, 28] width 13 height 13
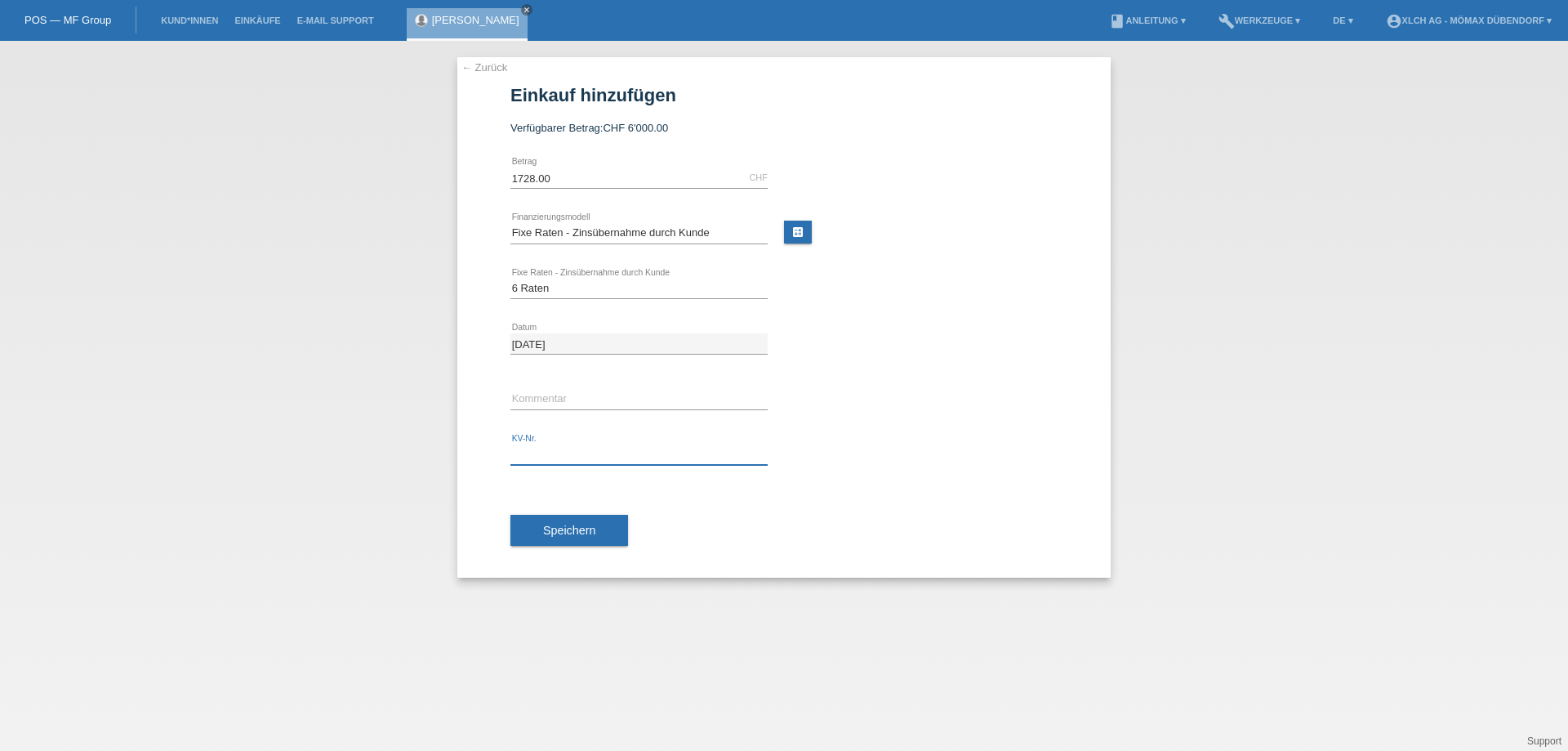
click at [606, 454] on input "text" at bounding box center [638, 454] width 258 height 20
type input "d"
type input "DDNENK"
click at [562, 526] on span "Speichern" at bounding box center [569, 530] width 52 height 13
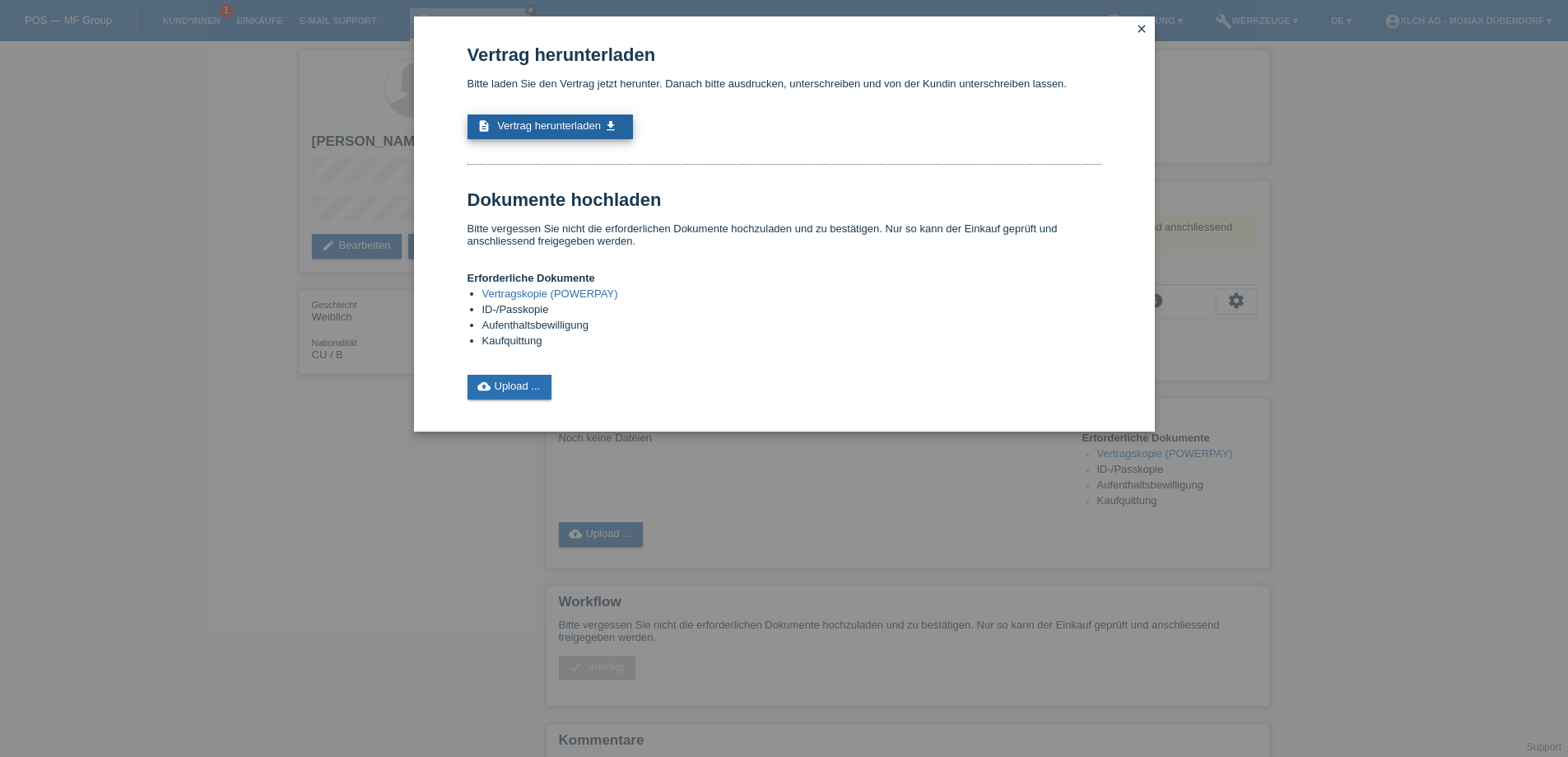
click at [558, 129] on span "Vertrag herunterladen" at bounding box center [549, 125] width 104 height 13
click at [515, 134] on link "description Vertrag herunterladen get_app" at bounding box center [550, 126] width 165 height 25
click at [538, 386] on link "cloud_upload Upload ..." at bounding box center [510, 387] width 85 height 25
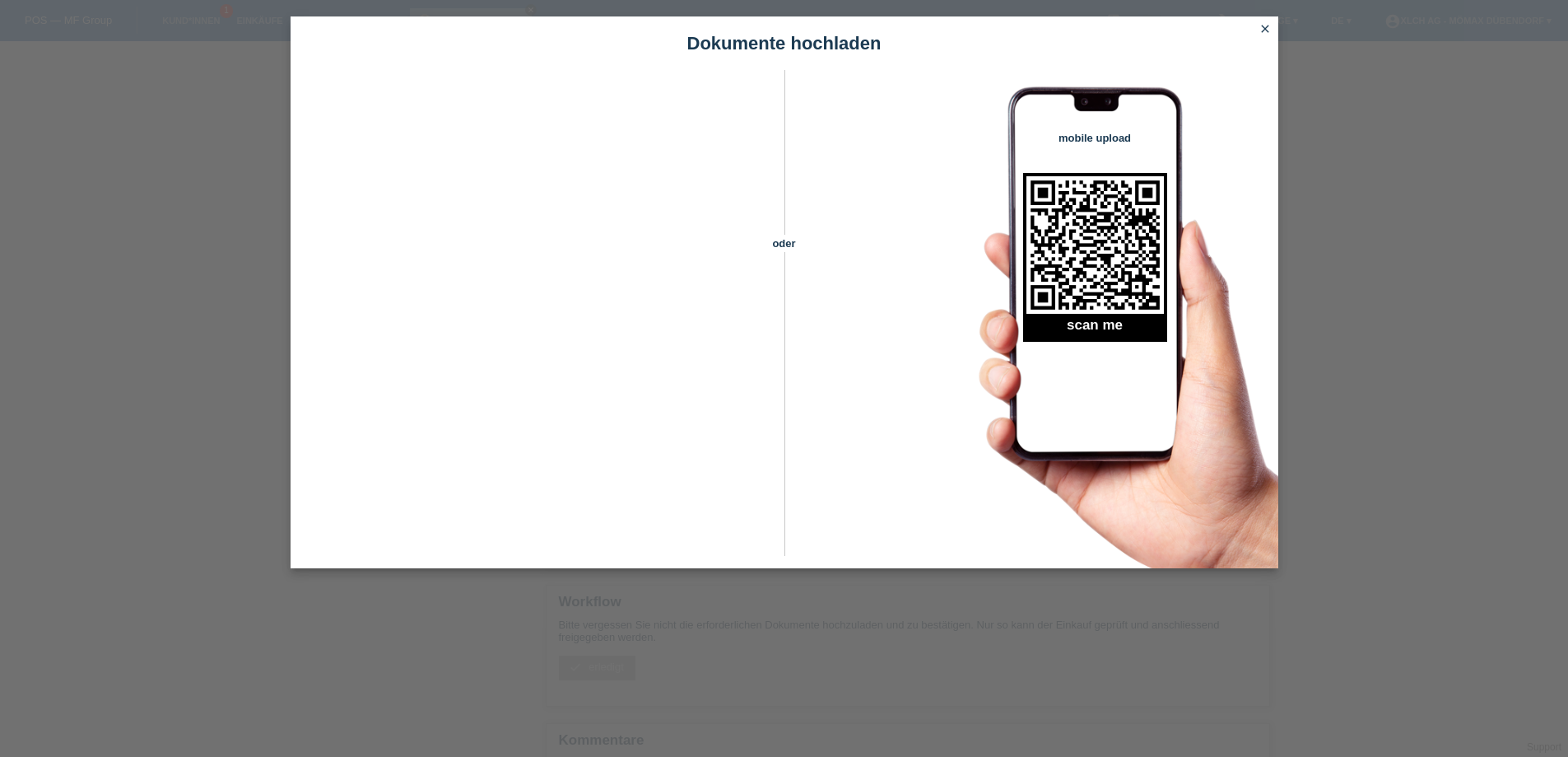
click at [1266, 27] on icon "close" at bounding box center [1264, 28] width 13 height 13
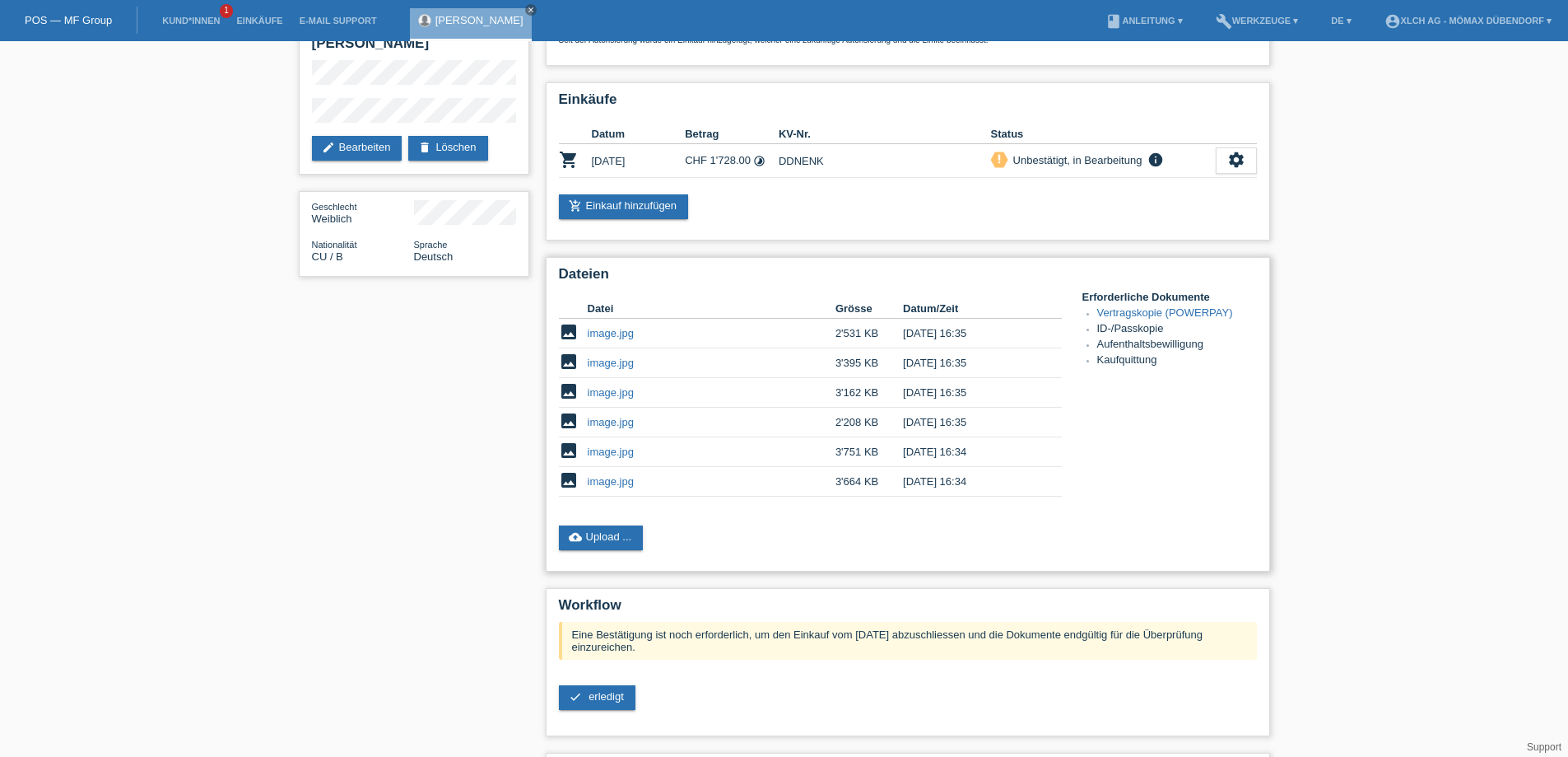
scroll to position [203, 0]
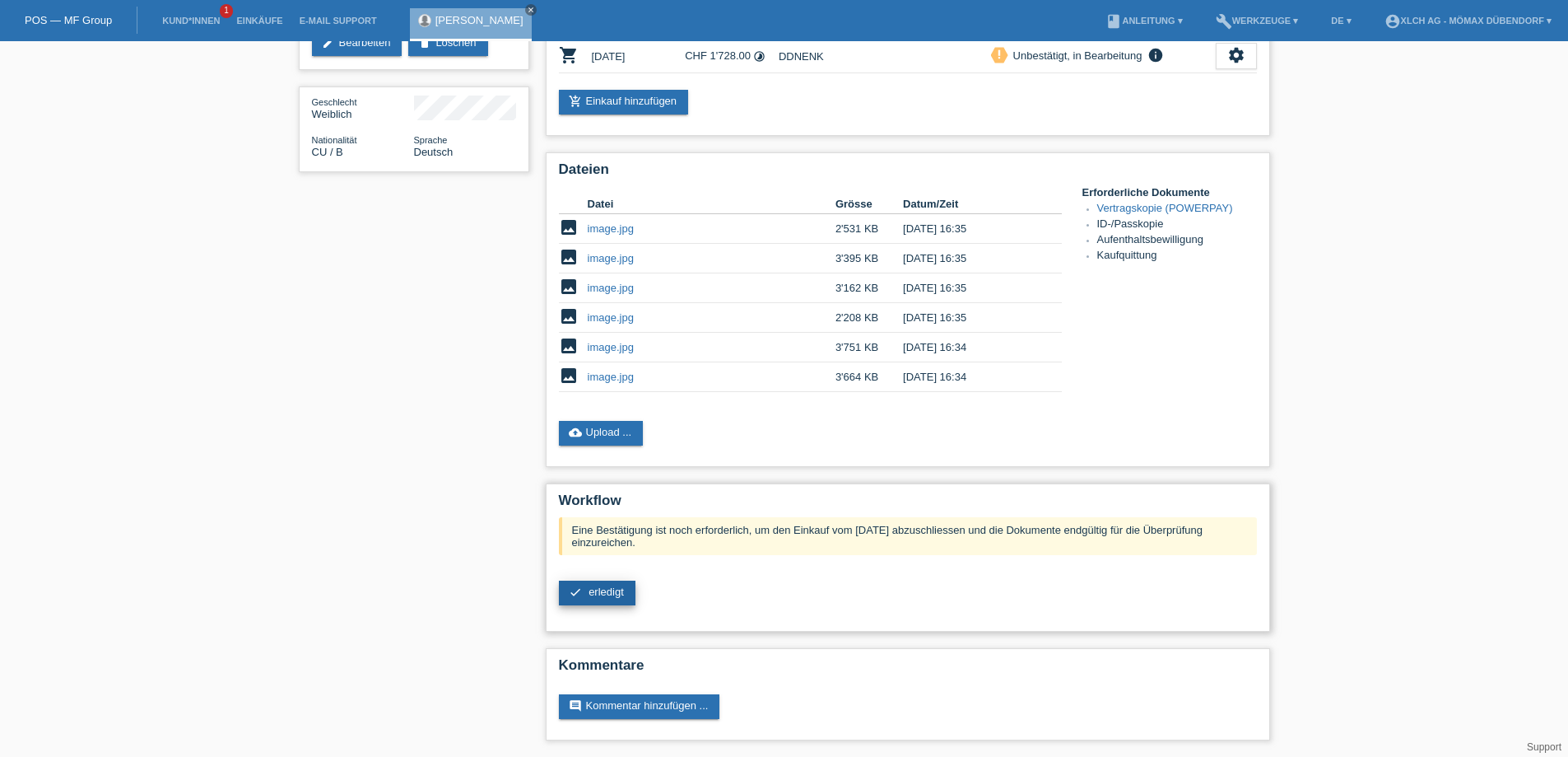
click at [607, 593] on span "erledigt" at bounding box center [606, 592] width 36 height 13
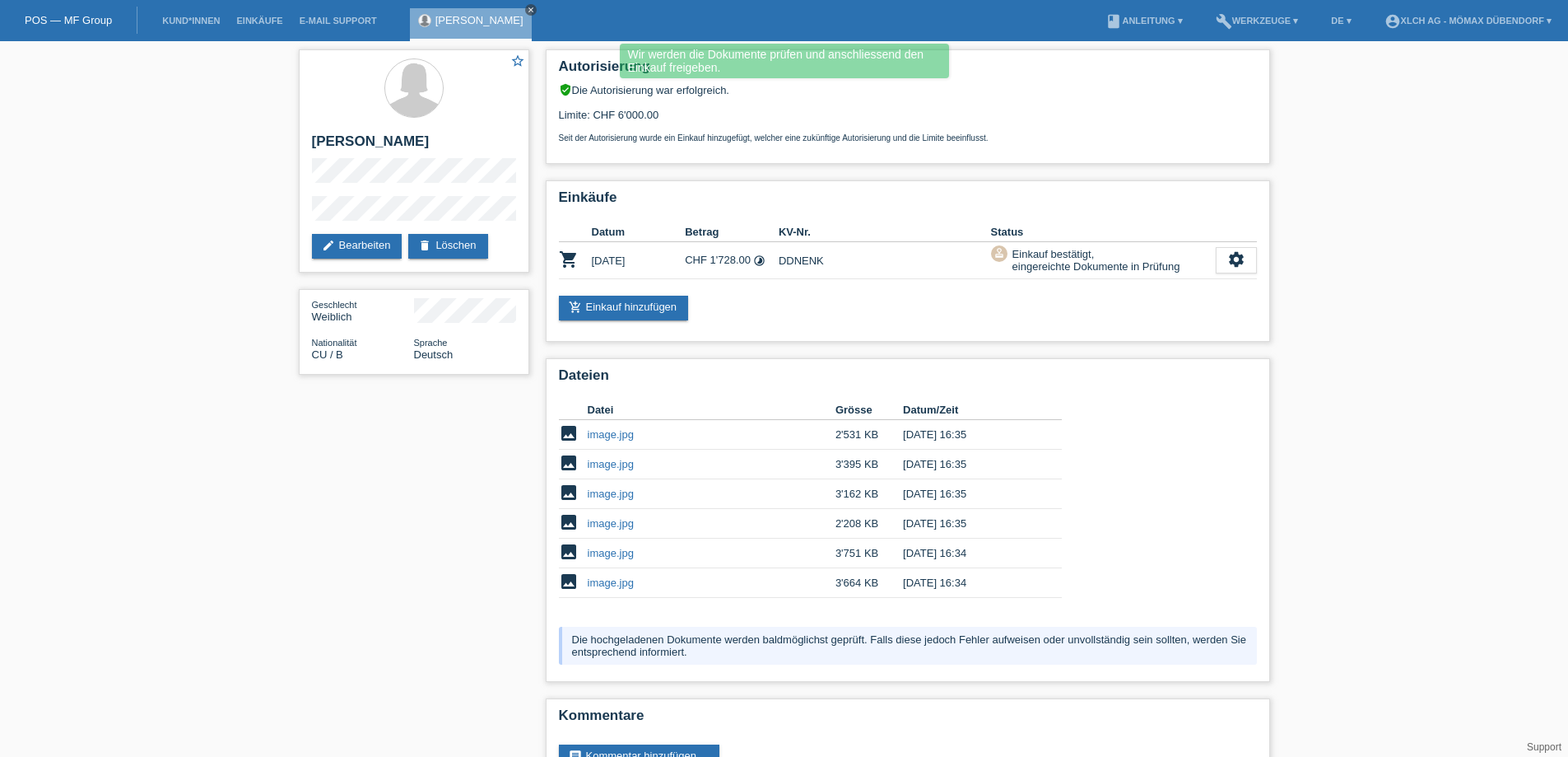
click at [535, 11] on icon "close" at bounding box center [531, 10] width 9 height 9
